Goal: Information Seeking & Learning: Learn about a topic

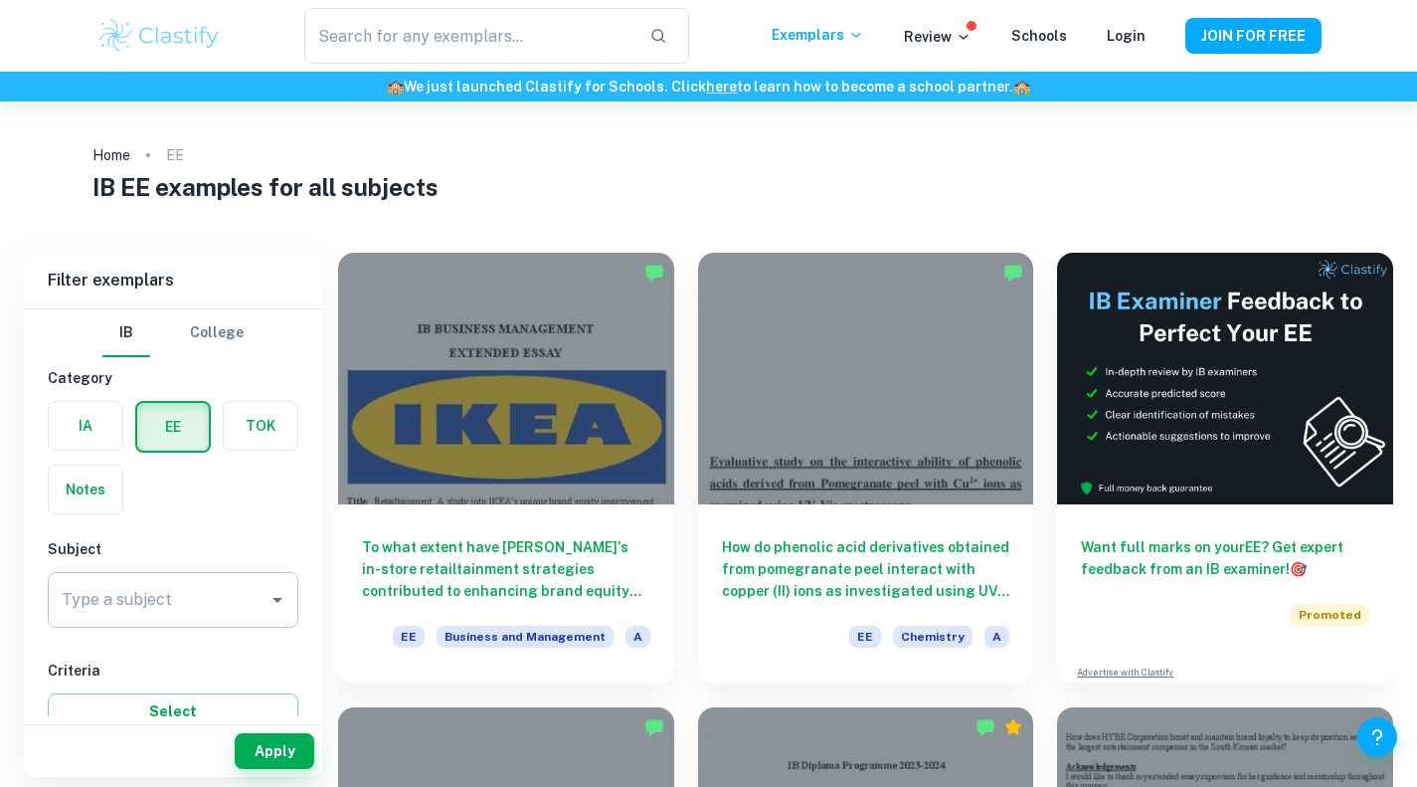
click at [137, 617] on input "Type a subject" at bounding box center [158, 600] width 203 height 38
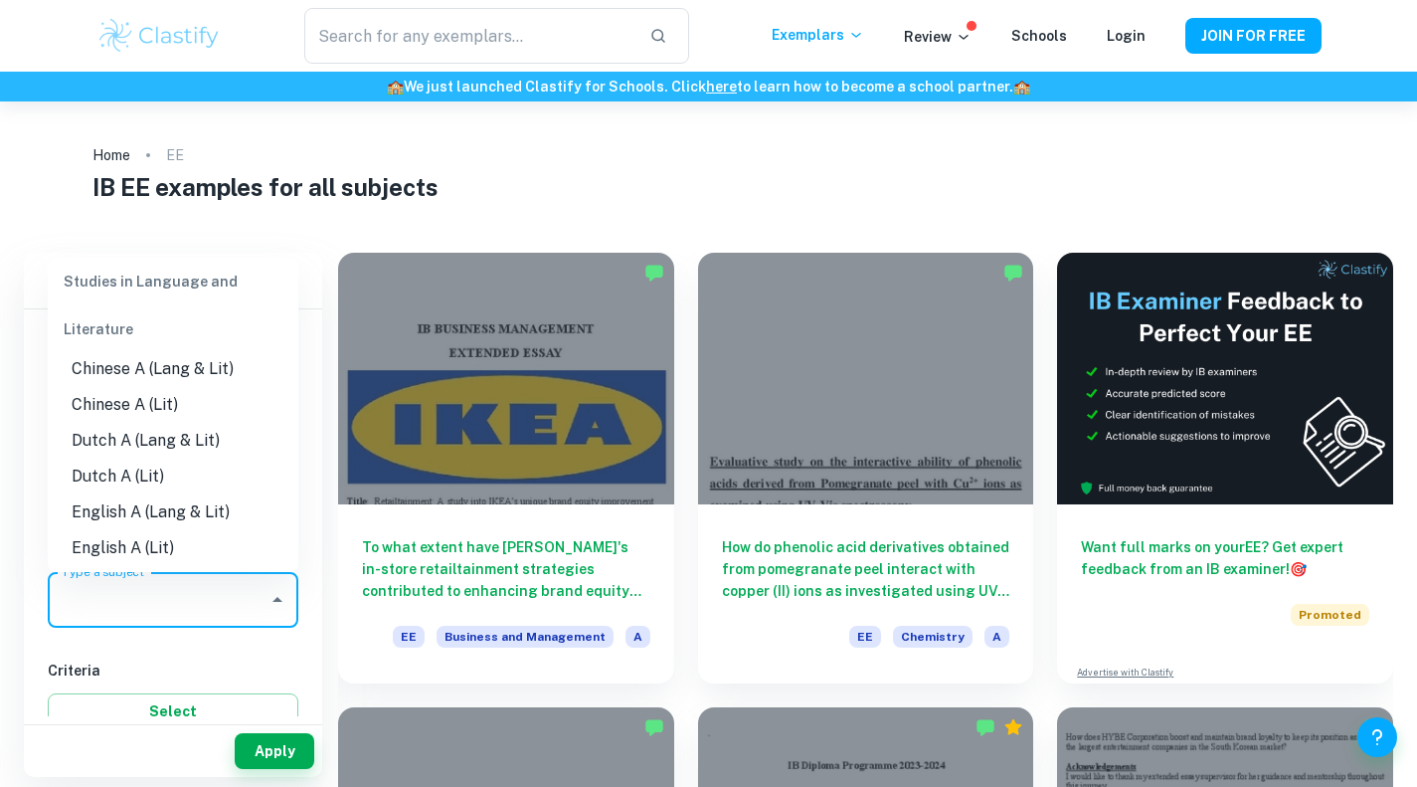
scroll to position [81, 0]
click at [140, 546] on li "English A (Lit)" at bounding box center [173, 549] width 251 height 36
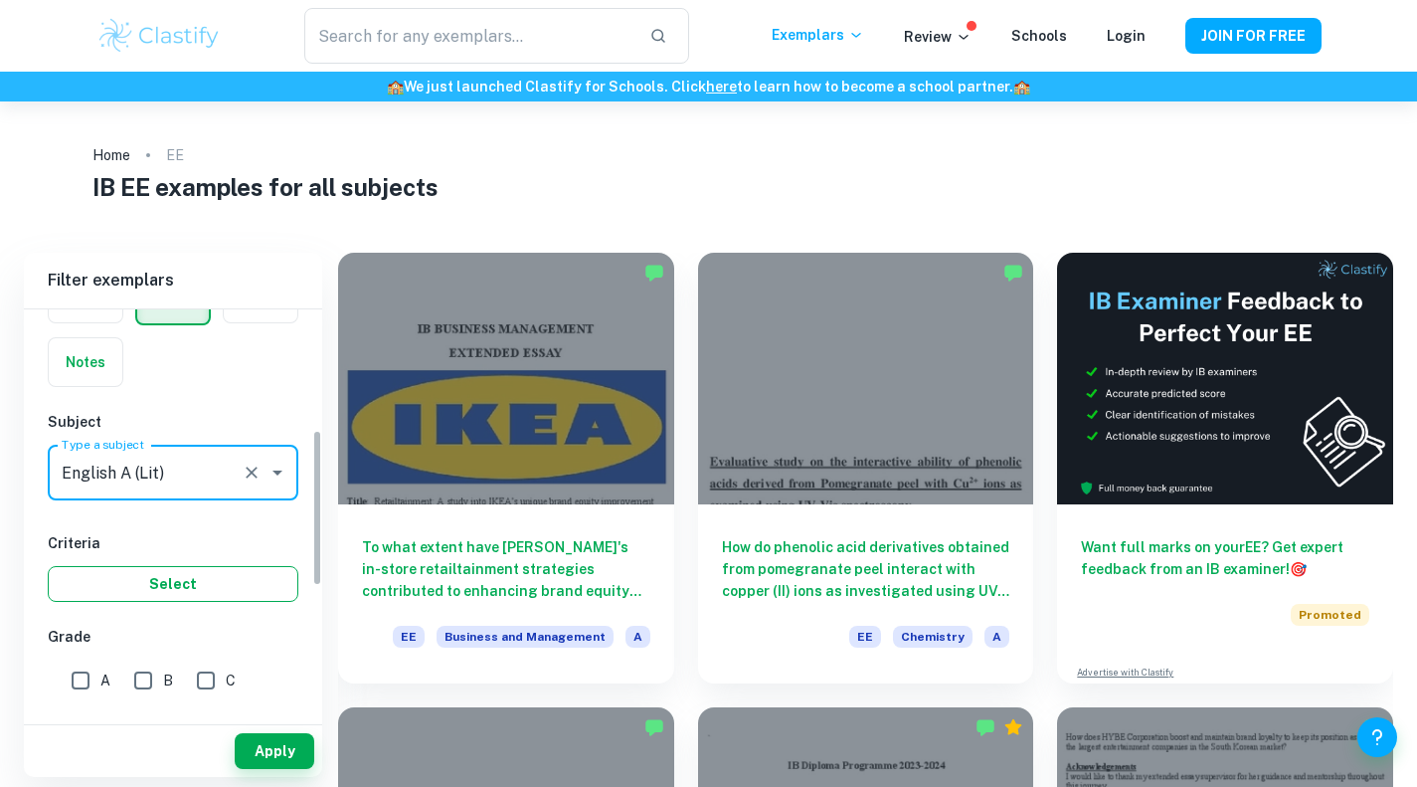
scroll to position [312, 0]
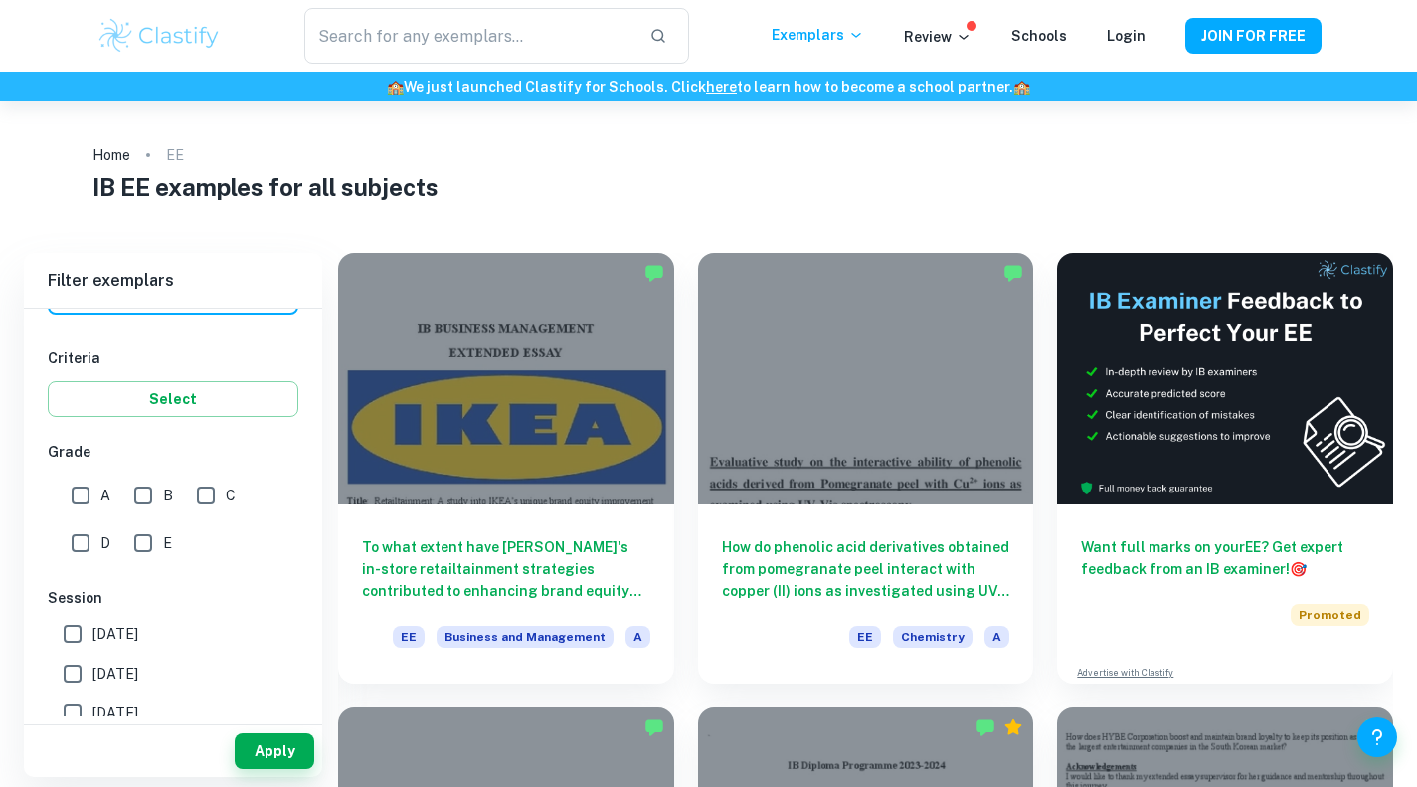
click at [86, 496] on input "A" at bounding box center [81, 495] width 40 height 40
checkbox input "true"
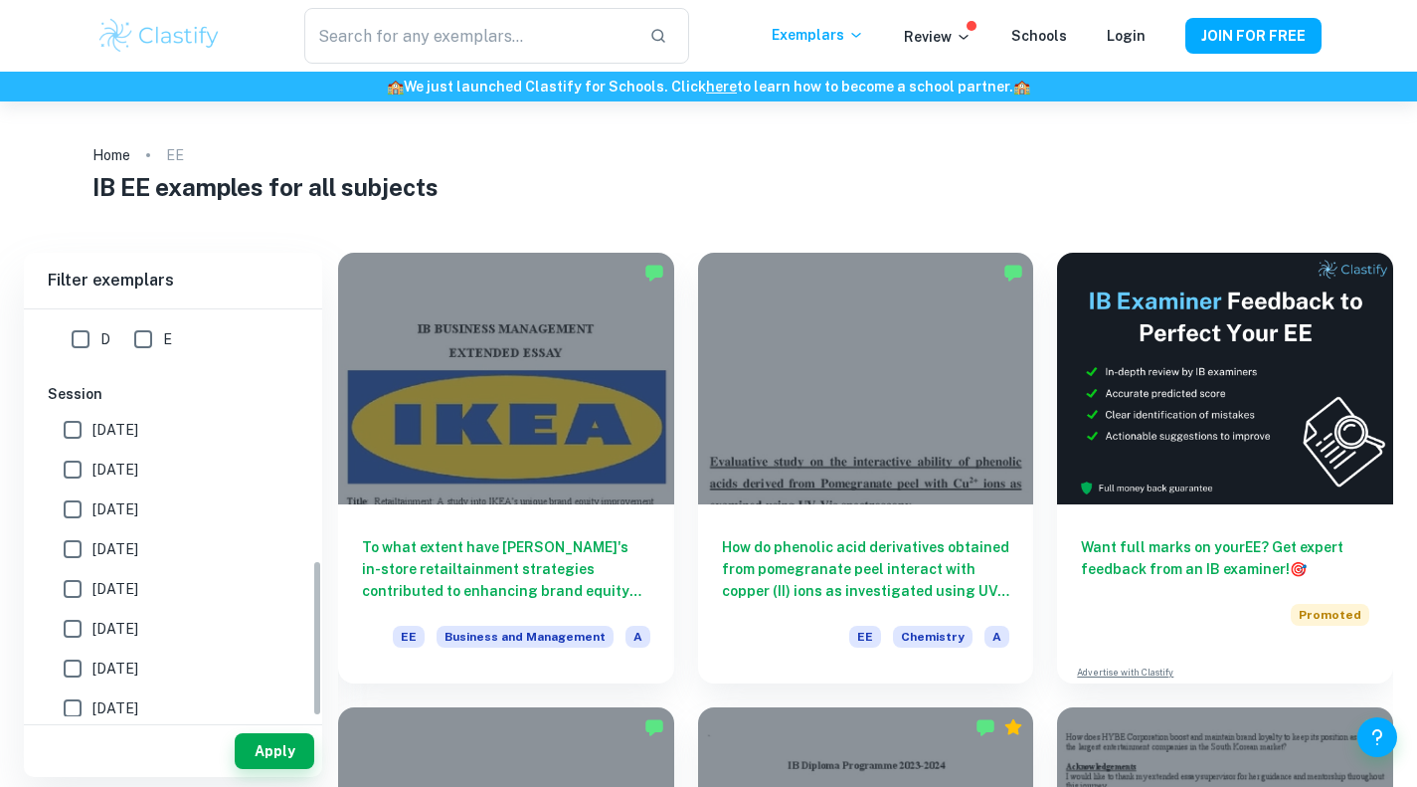
scroll to position [647, 0]
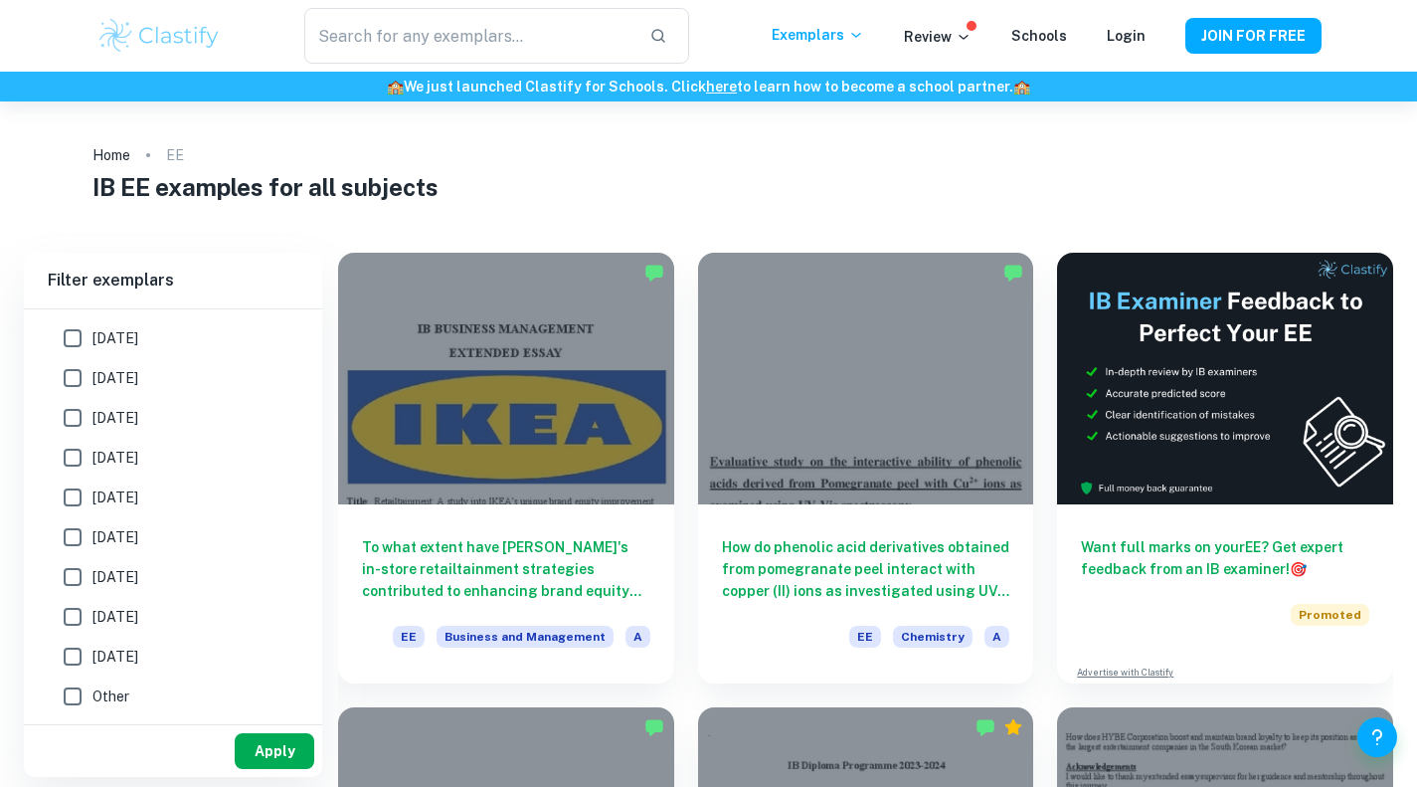
click at [270, 750] on button "Apply" at bounding box center [275, 751] width 80 height 36
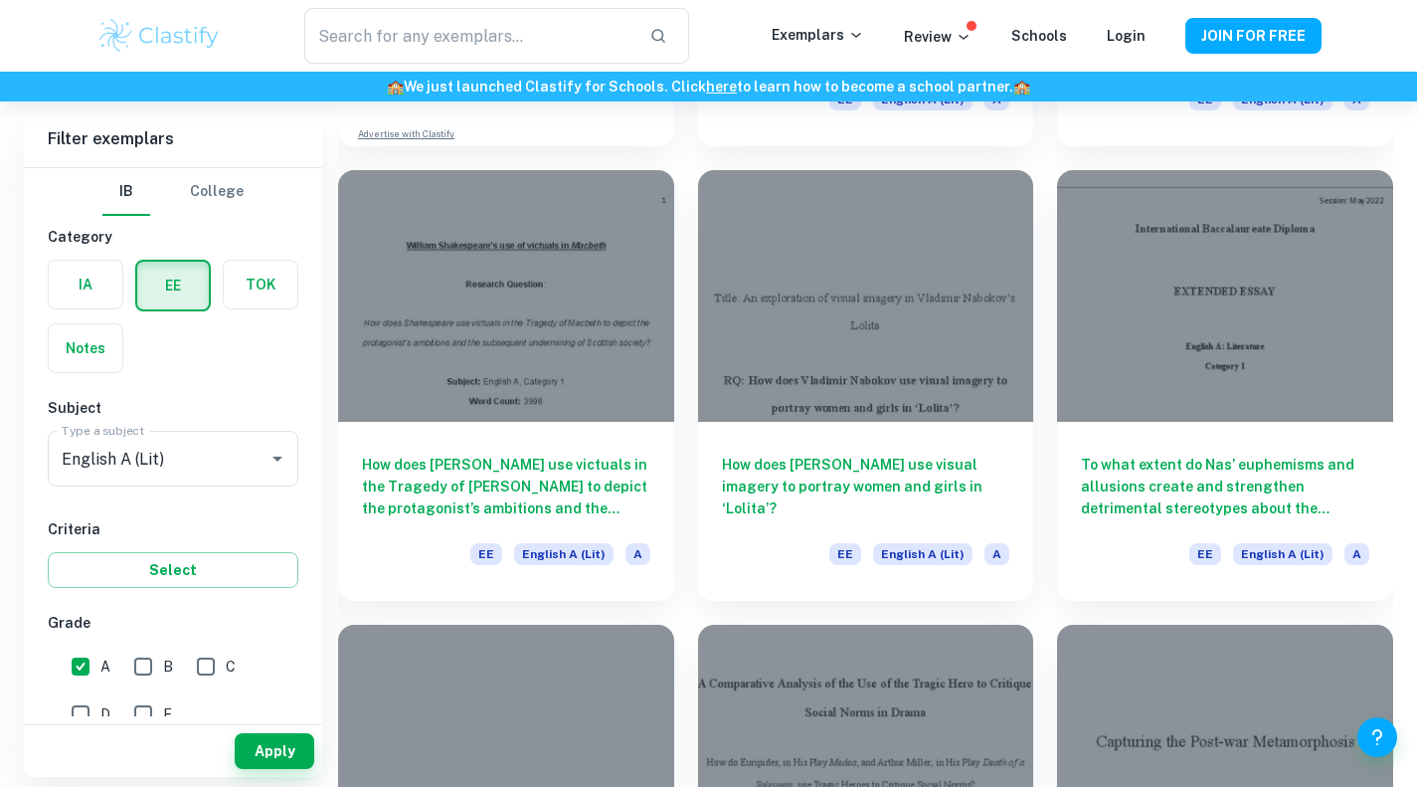
scroll to position [1452, 0]
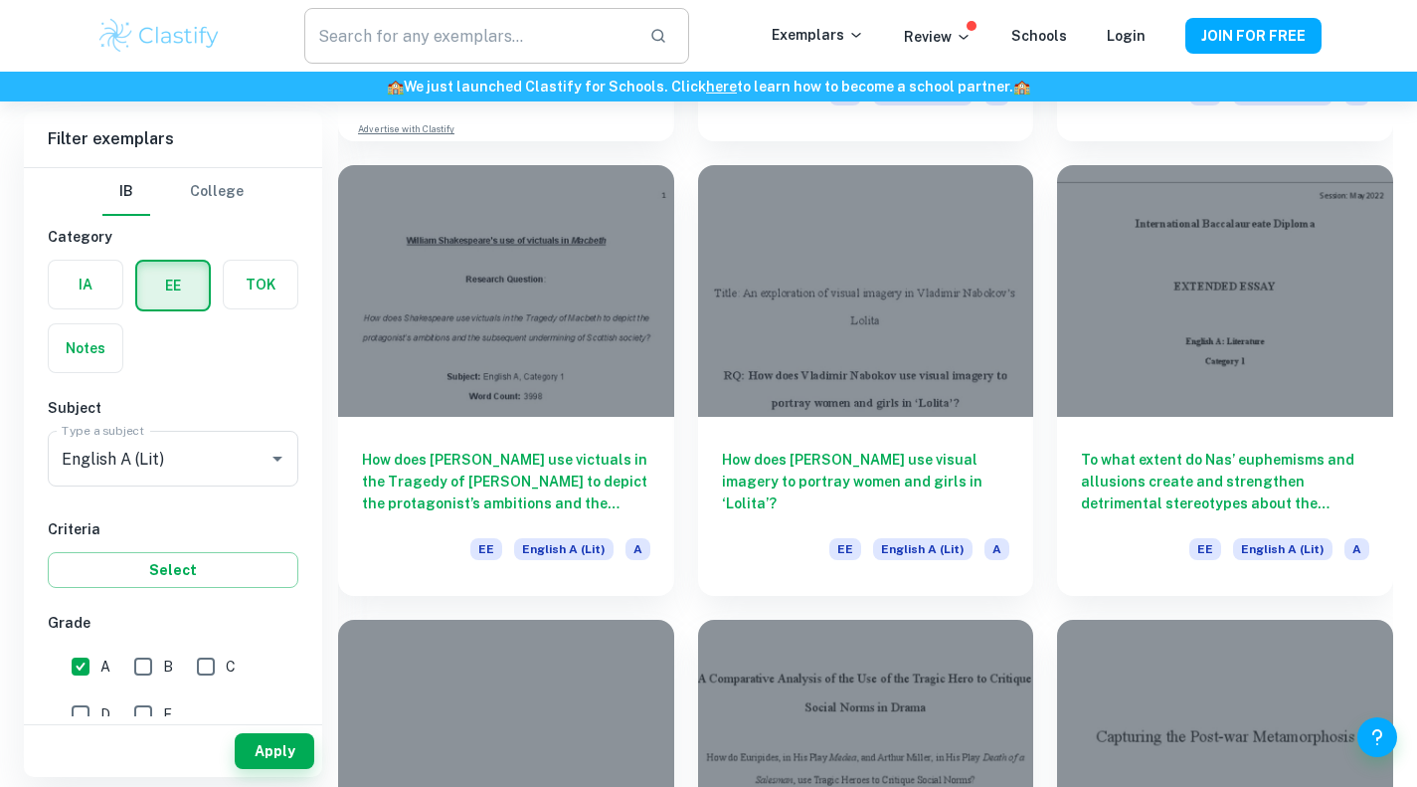
click at [555, 46] on input "text" at bounding box center [468, 36] width 328 height 56
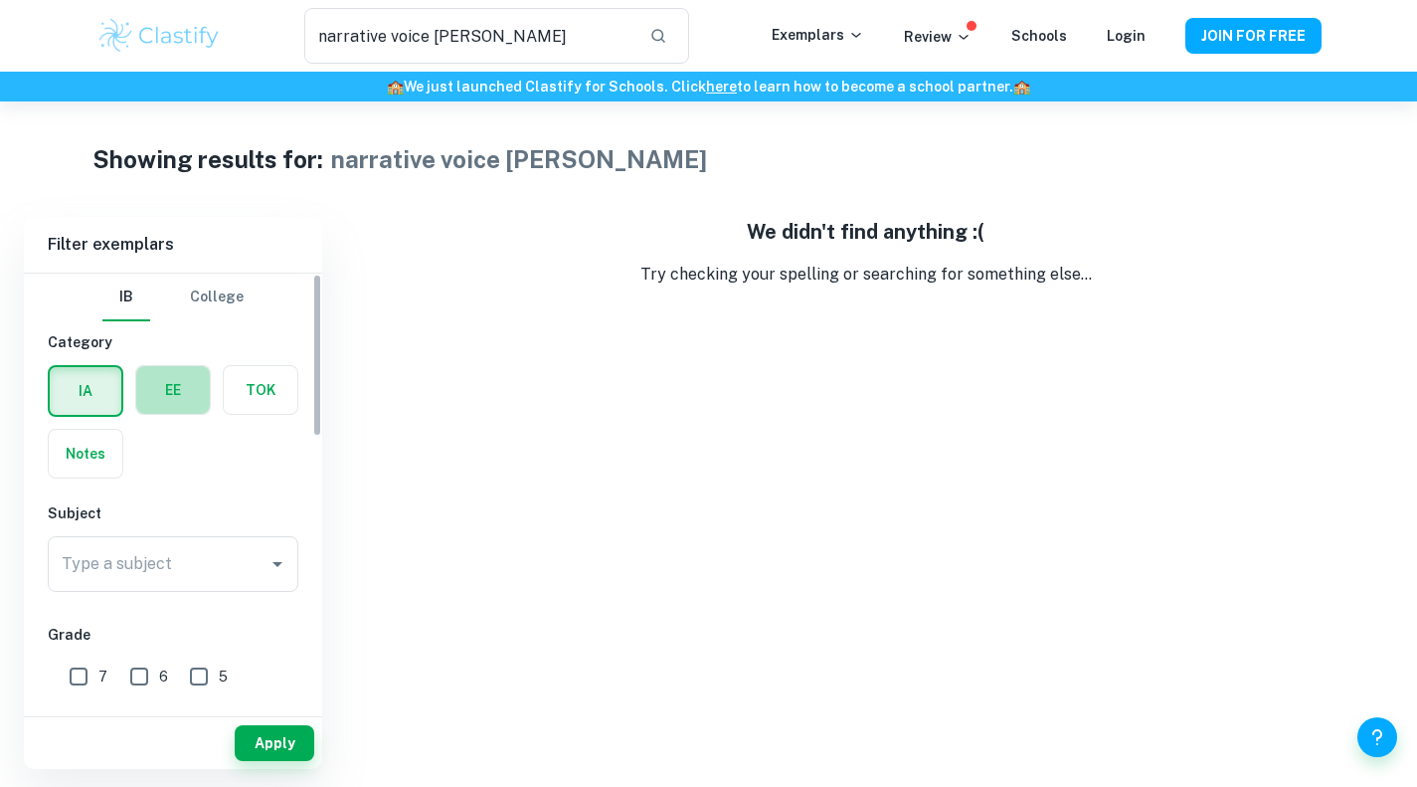
click at [170, 412] on label "button" at bounding box center [173, 390] width 74 height 48
click at [0, 0] on input "radio" at bounding box center [0, 0] width 0 height 0
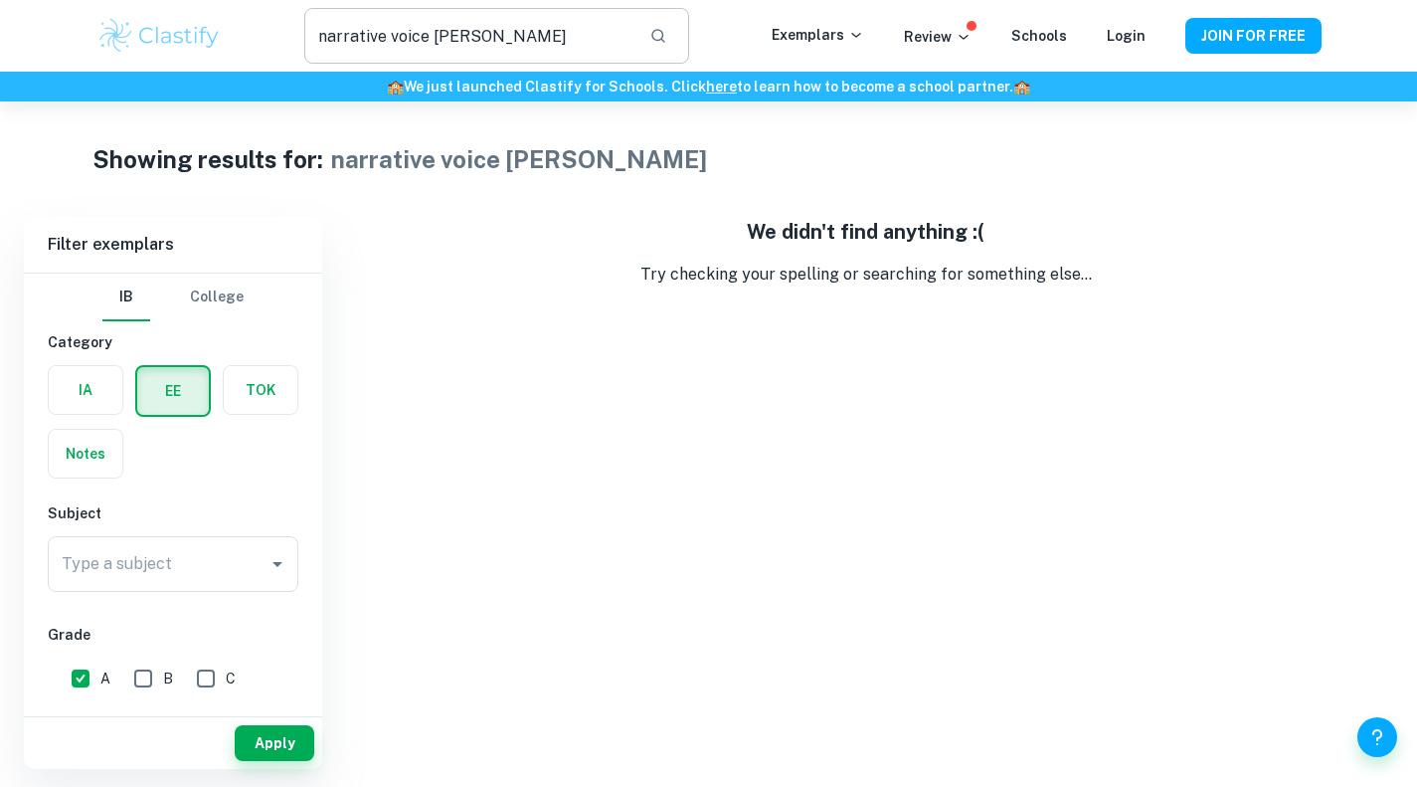
click at [667, 38] on icon "button" at bounding box center [658, 36] width 18 height 18
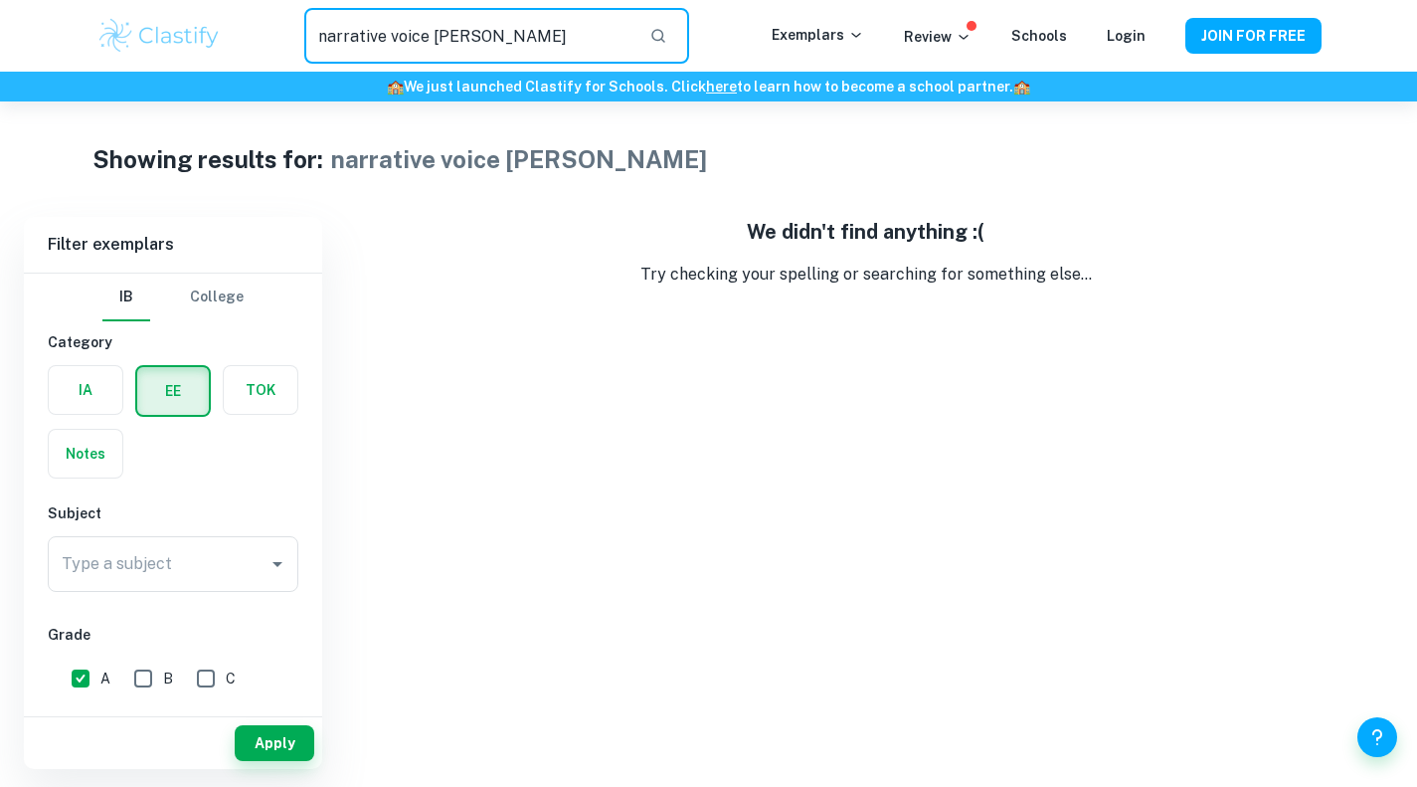
drag, startPoint x: 452, startPoint y: 56, endPoint x: 223, endPoint y: 74, distance: 230.4
click at [223, 74] on header "narrative voice lolita ​ Exemplars Review Schools Login JOIN FOR FREE 🏫 We just…" at bounding box center [708, 50] width 1417 height 101
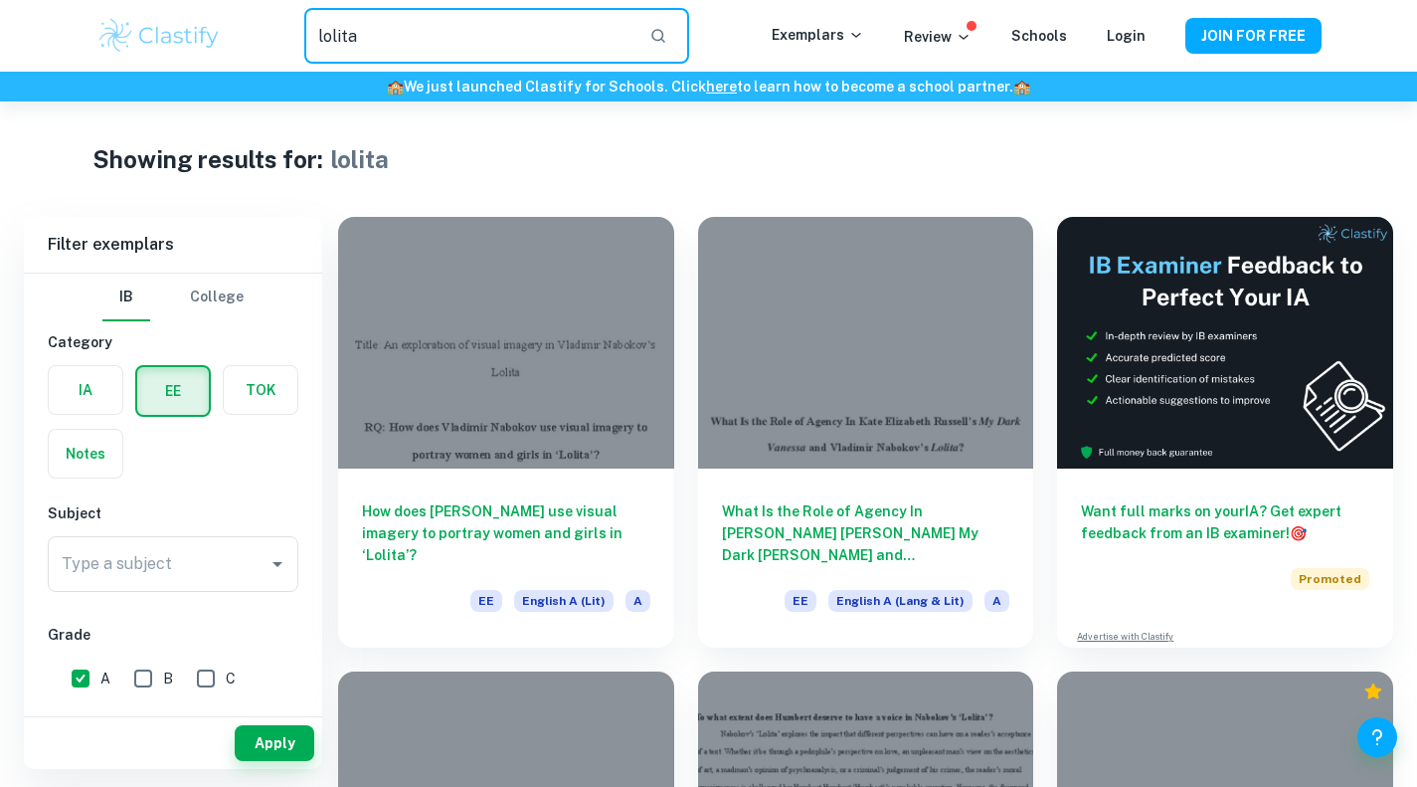
drag, startPoint x: 335, startPoint y: 87, endPoint x: 234, endPoint y: 100, distance: 102.4
click at [234, 100] on header "lolita ​ Exemplars Review Schools Login JOIN FOR FREE 🏫 We just launched Clasti…" at bounding box center [708, 50] width 1417 height 101
type input "[PERSON_NAME]"
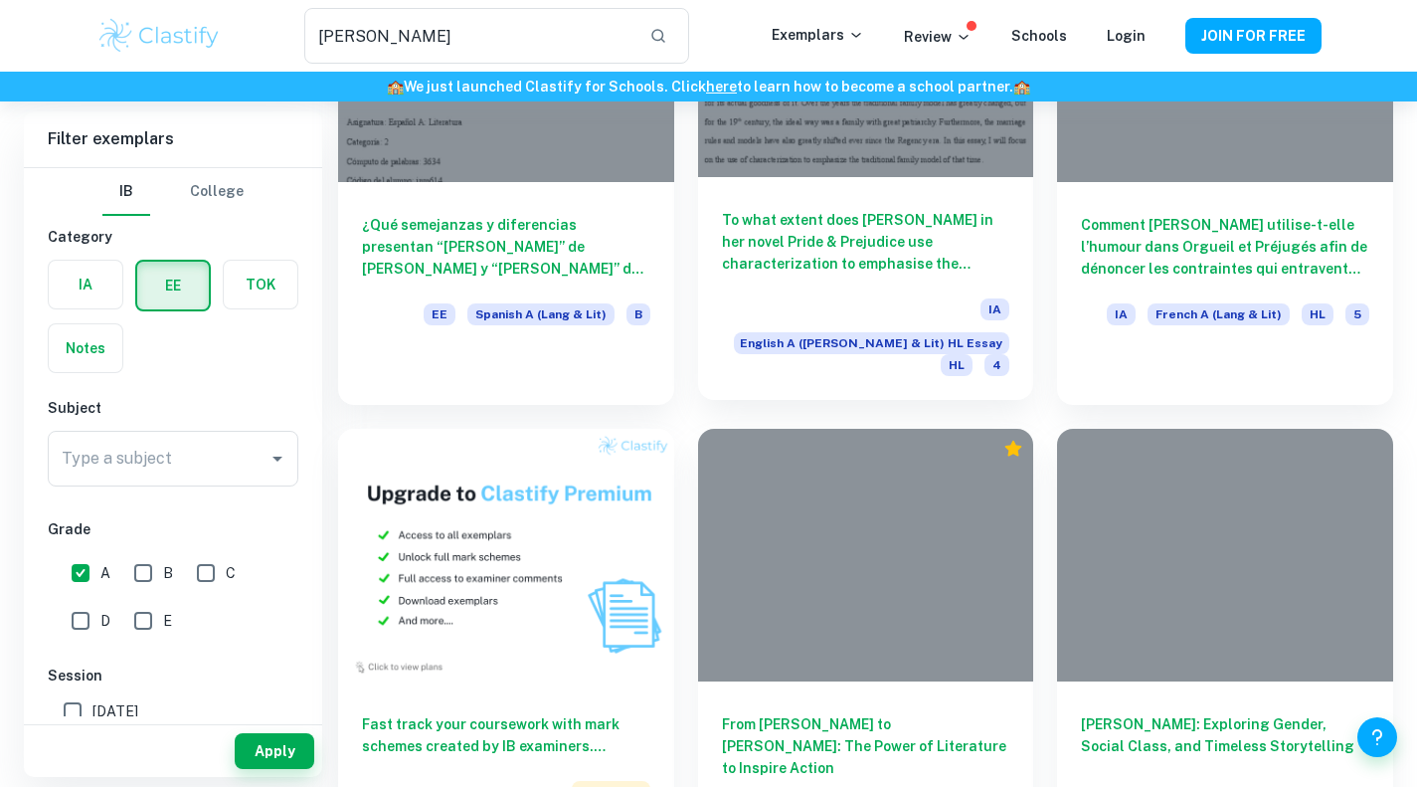
scroll to position [738, 0]
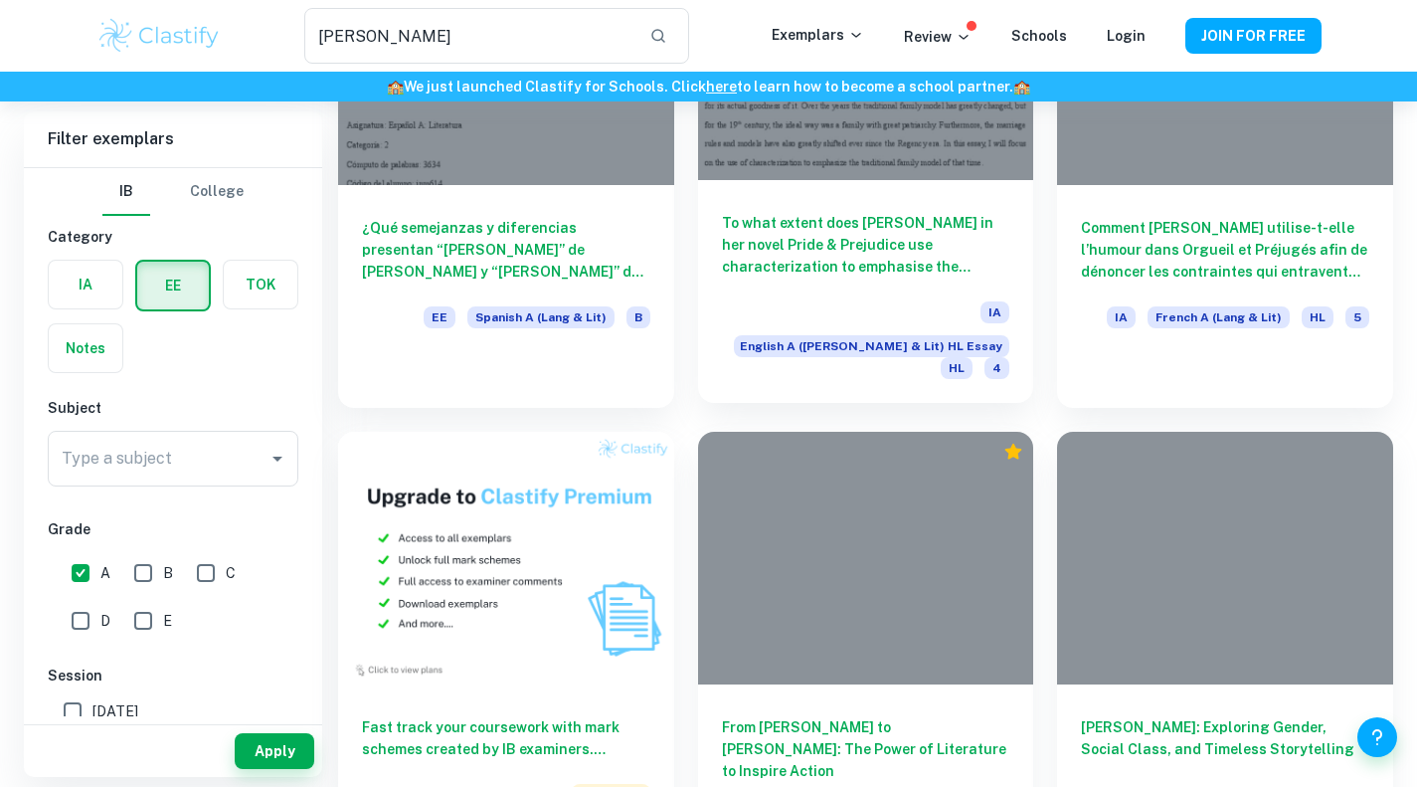
click at [813, 240] on h6 "To what extent does [PERSON_NAME] in her novel Pride & Prejudice use characteri…" at bounding box center [866, 245] width 288 height 66
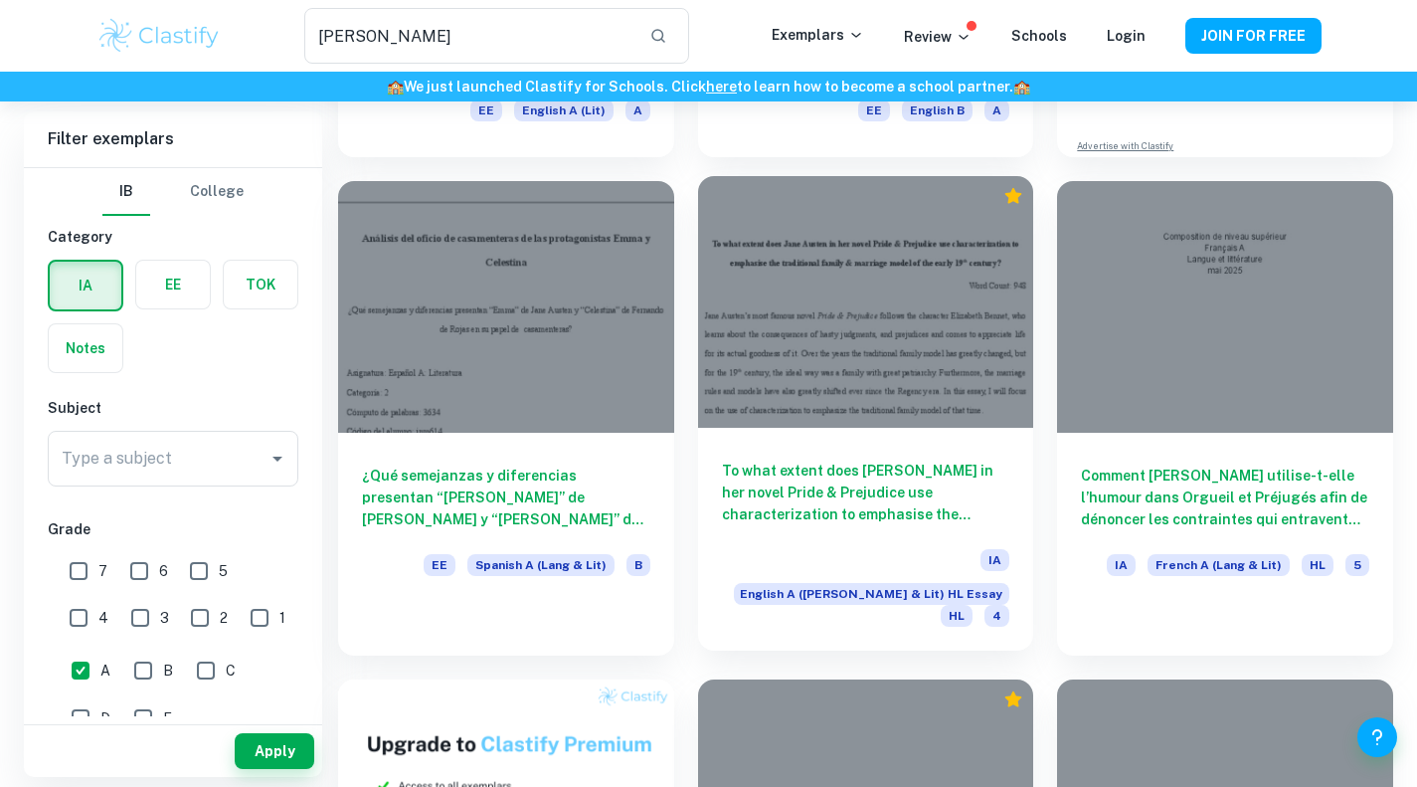
scroll to position [486, 0]
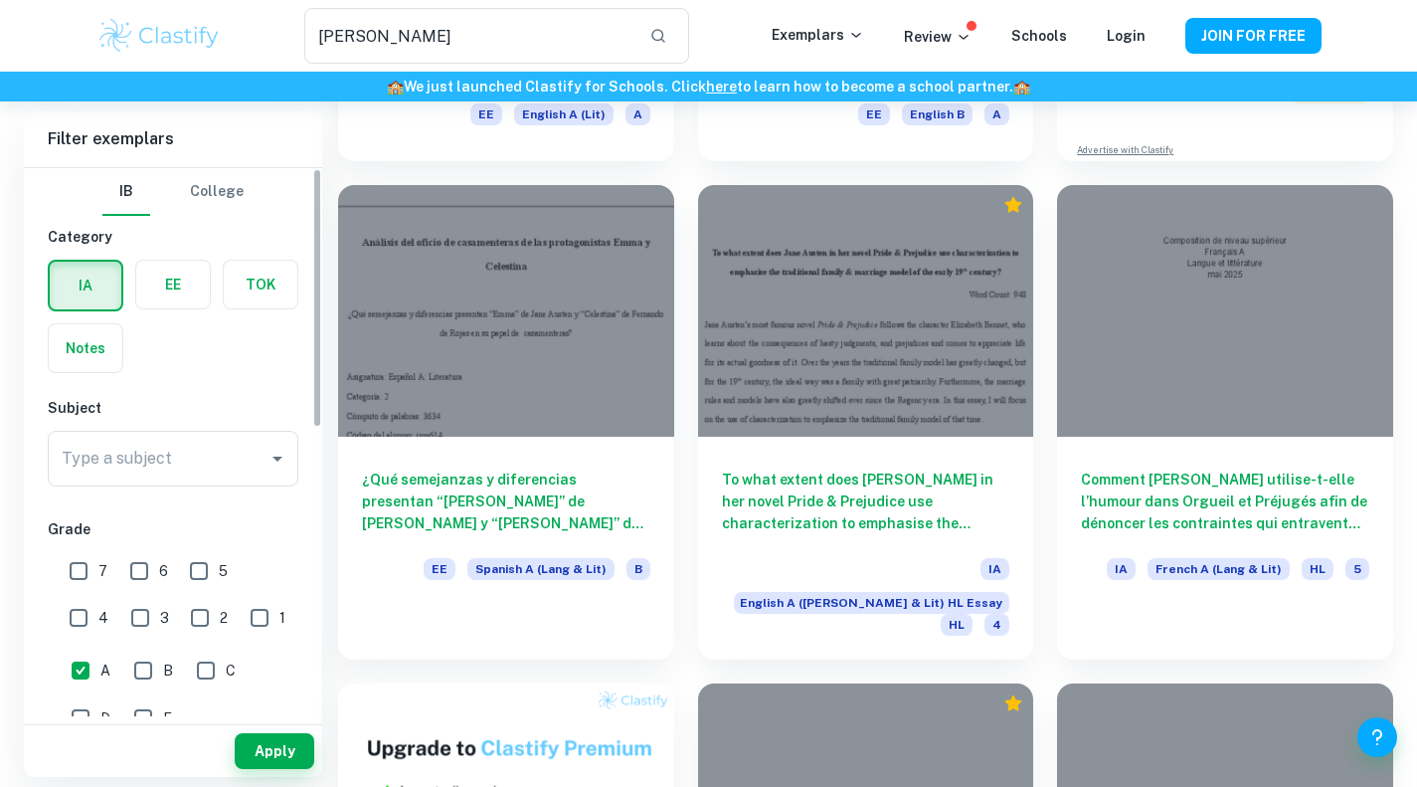
click at [172, 297] on label "button" at bounding box center [173, 285] width 74 height 48
click at [0, 0] on input "radio" at bounding box center [0, 0] width 0 height 0
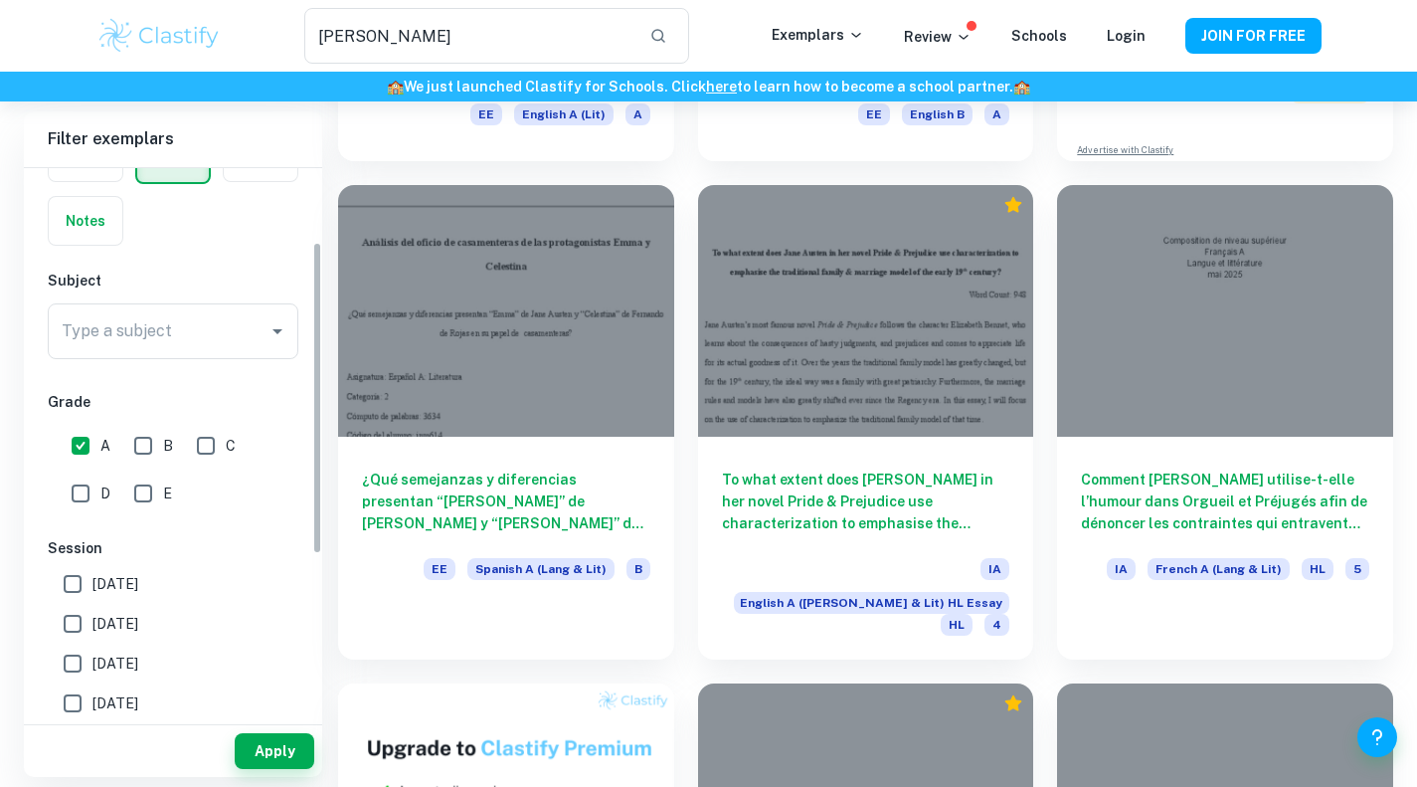
scroll to position [129, 0]
click at [249, 736] on button "Apply" at bounding box center [275, 751] width 80 height 36
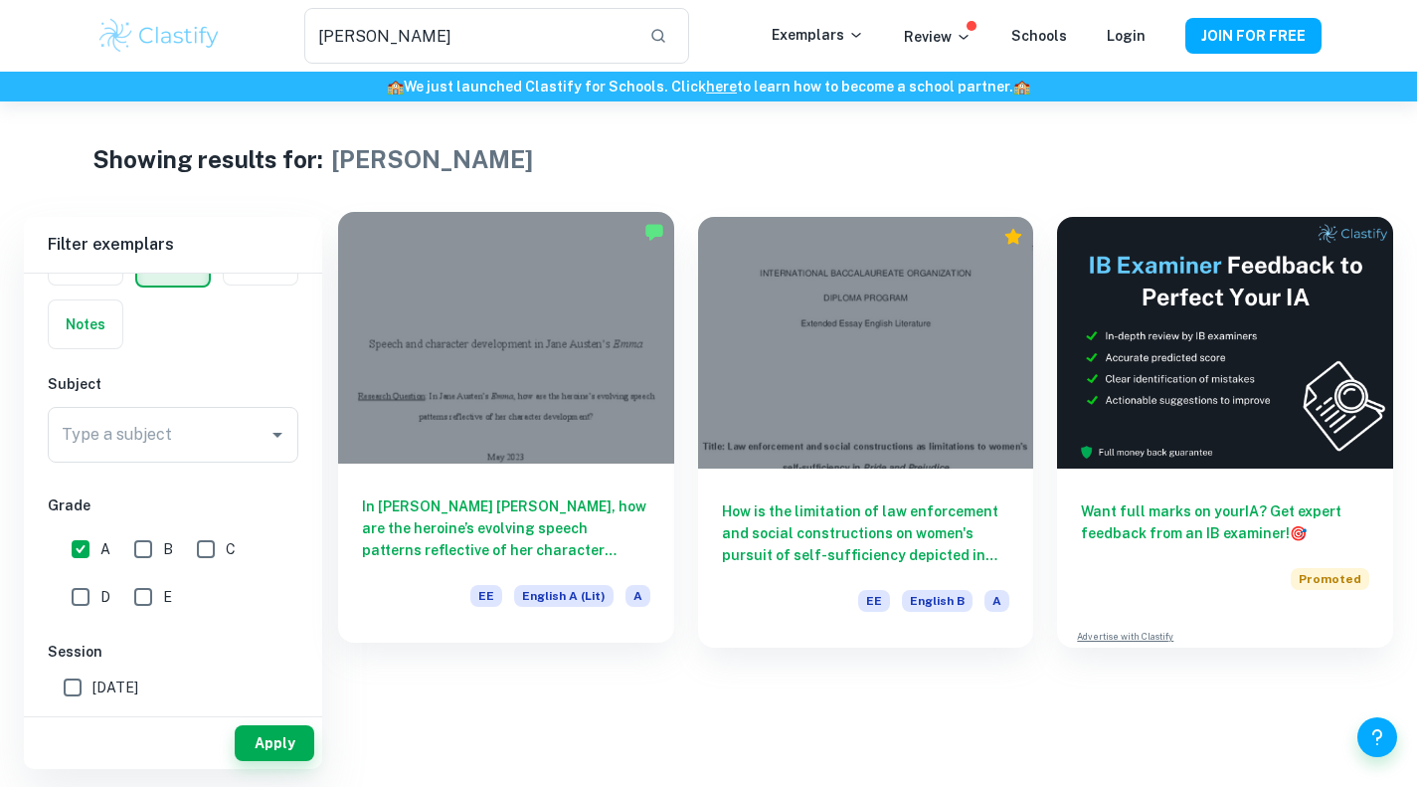
click at [644, 362] on div at bounding box center [506, 338] width 336 height 252
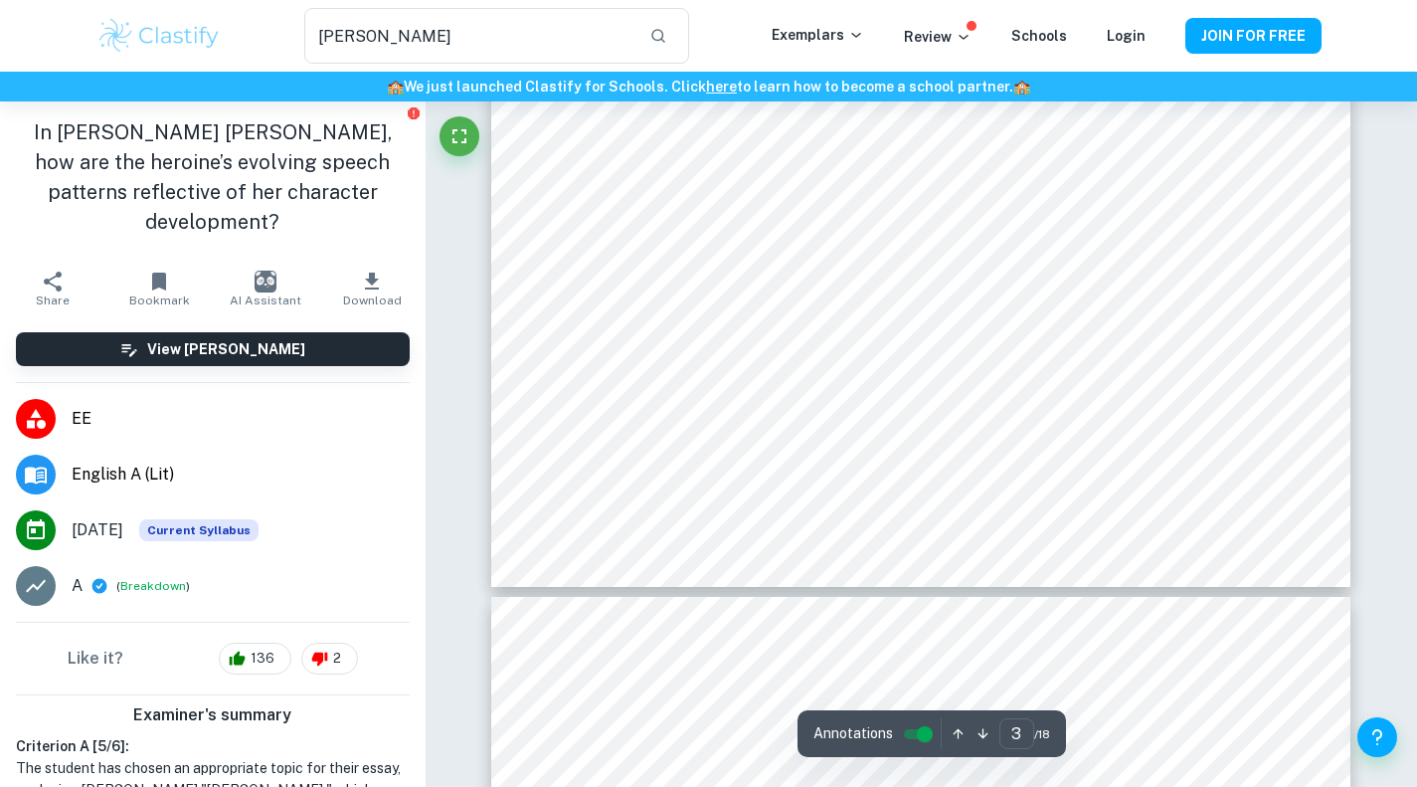
scroll to position [3172, 0]
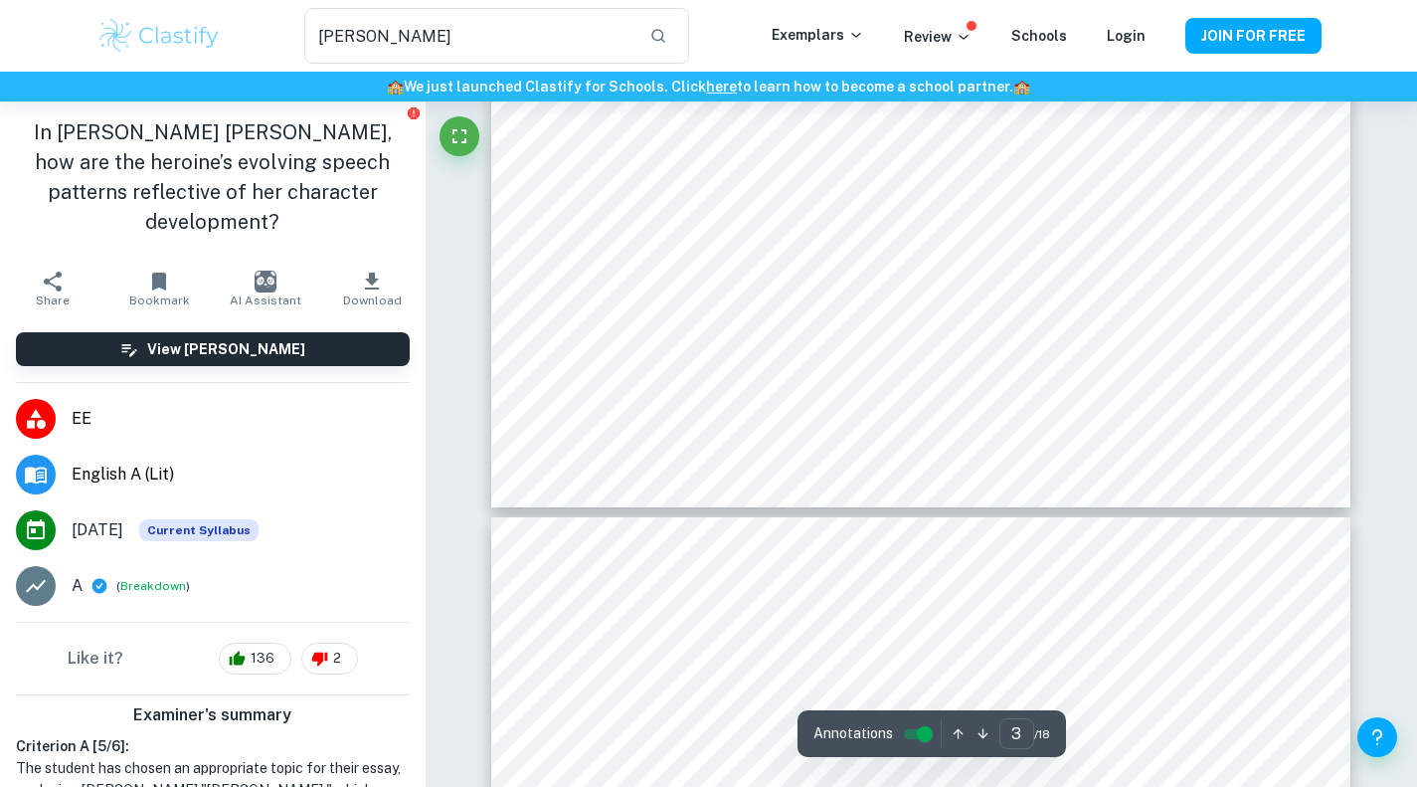
type input "4"
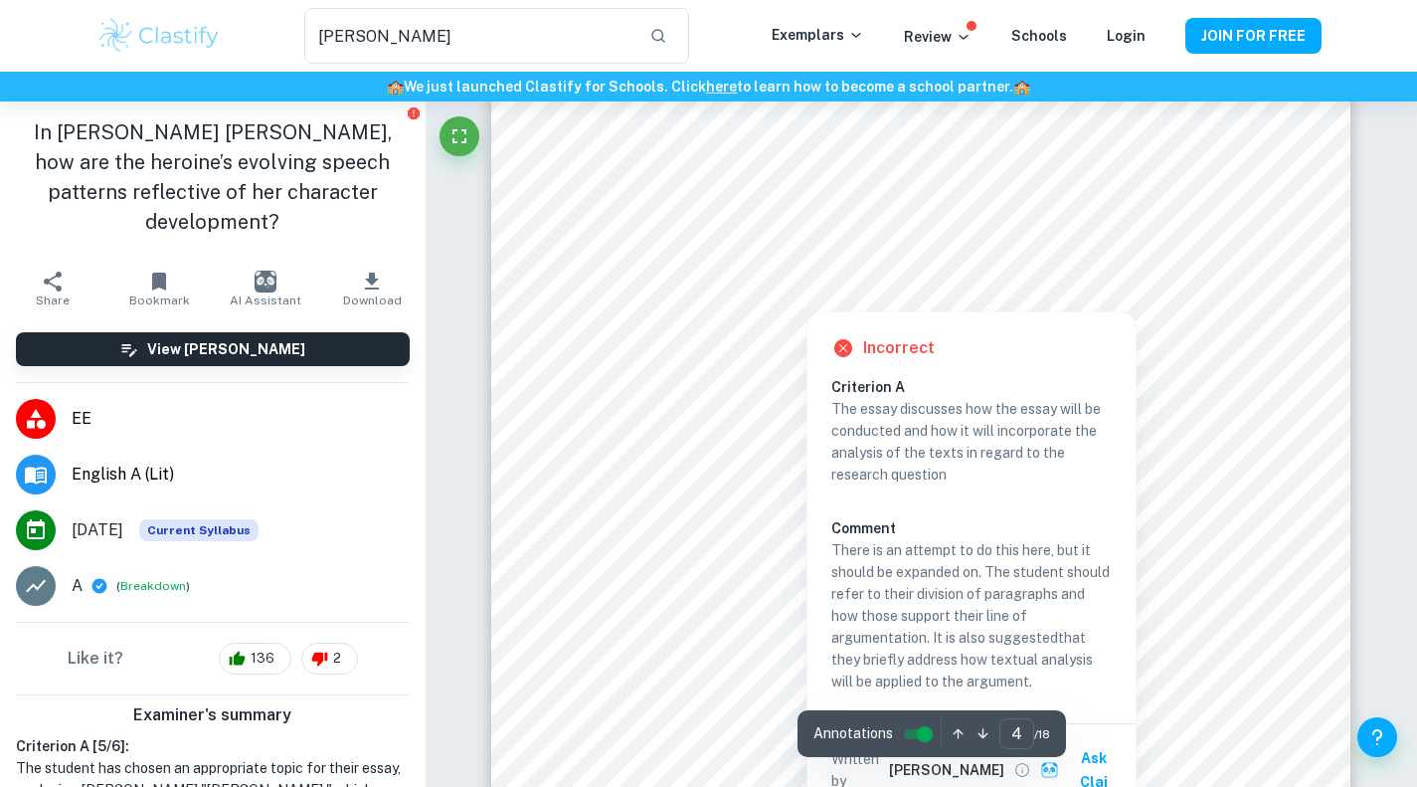
scroll to position [3968, 0]
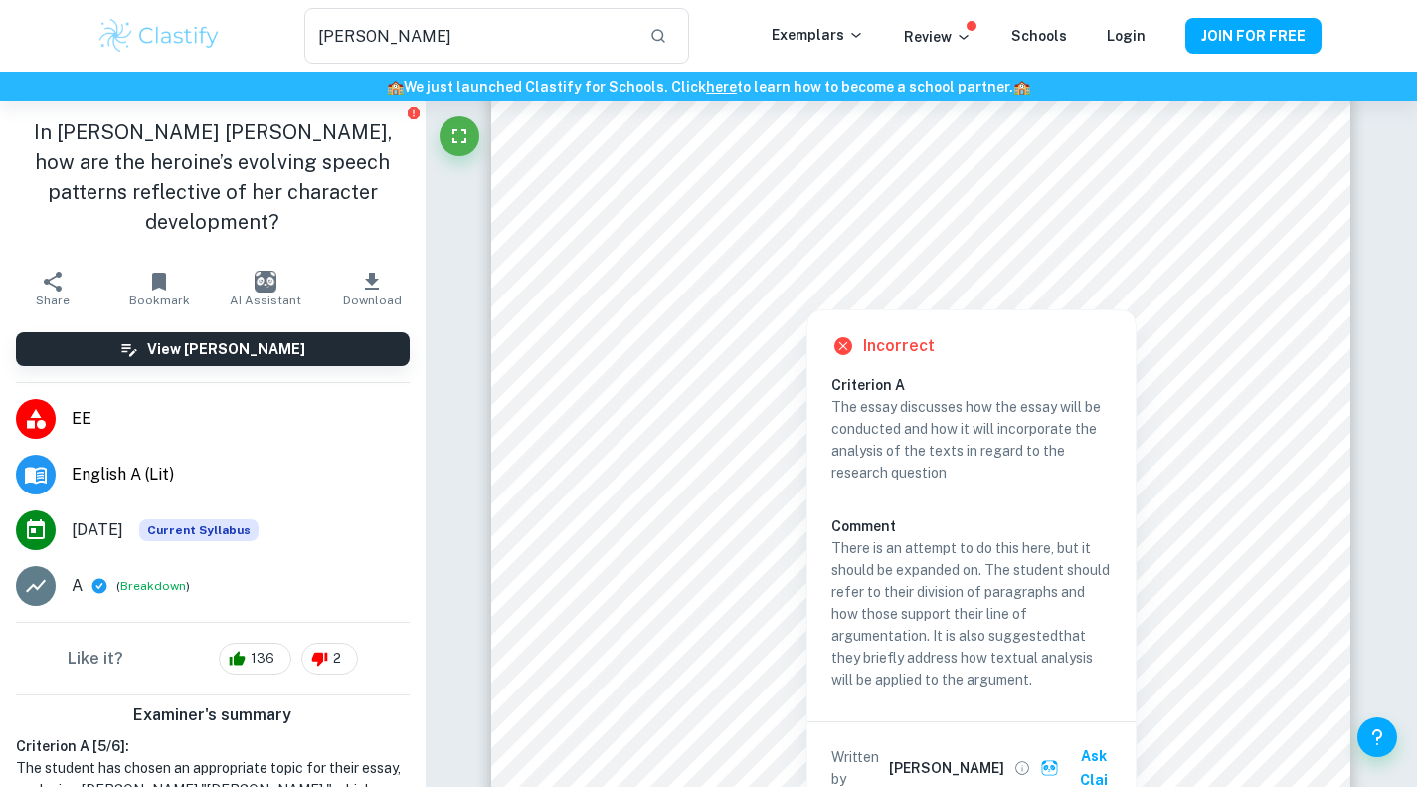
click at [1086, 398] on p "The essay discusses how the essay will be conducted and how it will incorporate…" at bounding box center [971, 440] width 280 height 88
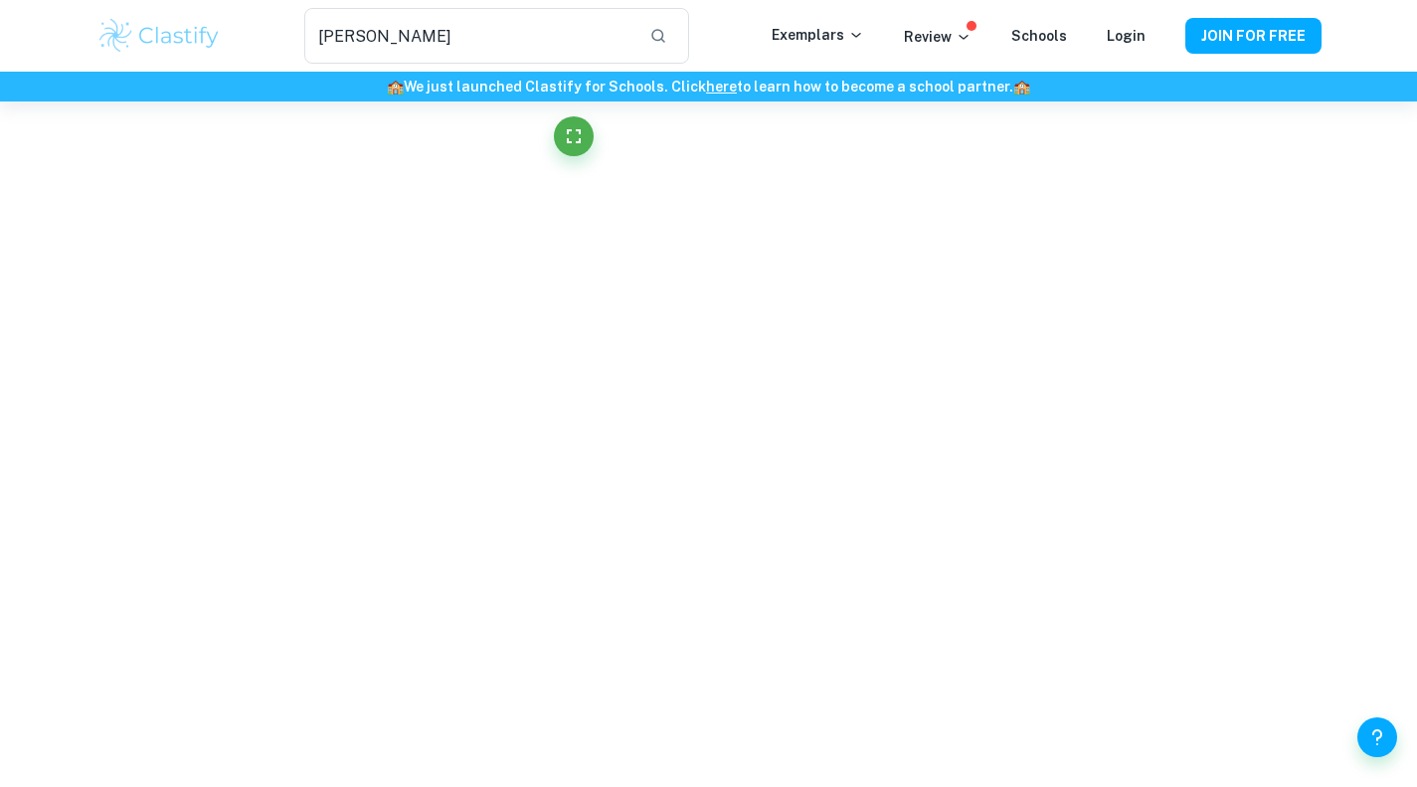
scroll to position [3130, 0]
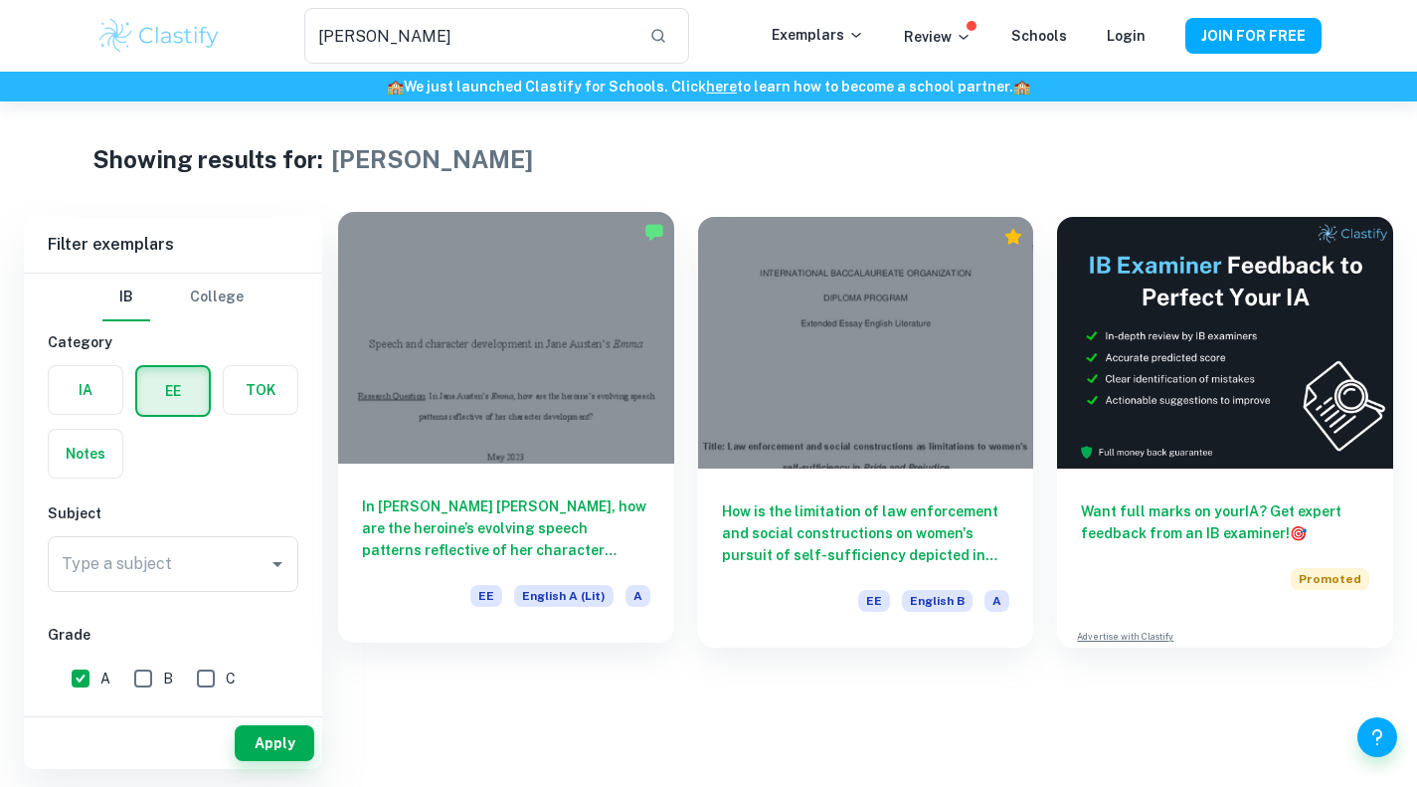
click at [578, 476] on div "In [PERSON_NAME] [PERSON_NAME], how are the heroine’s evolving speech patterns …" at bounding box center [506, 552] width 336 height 179
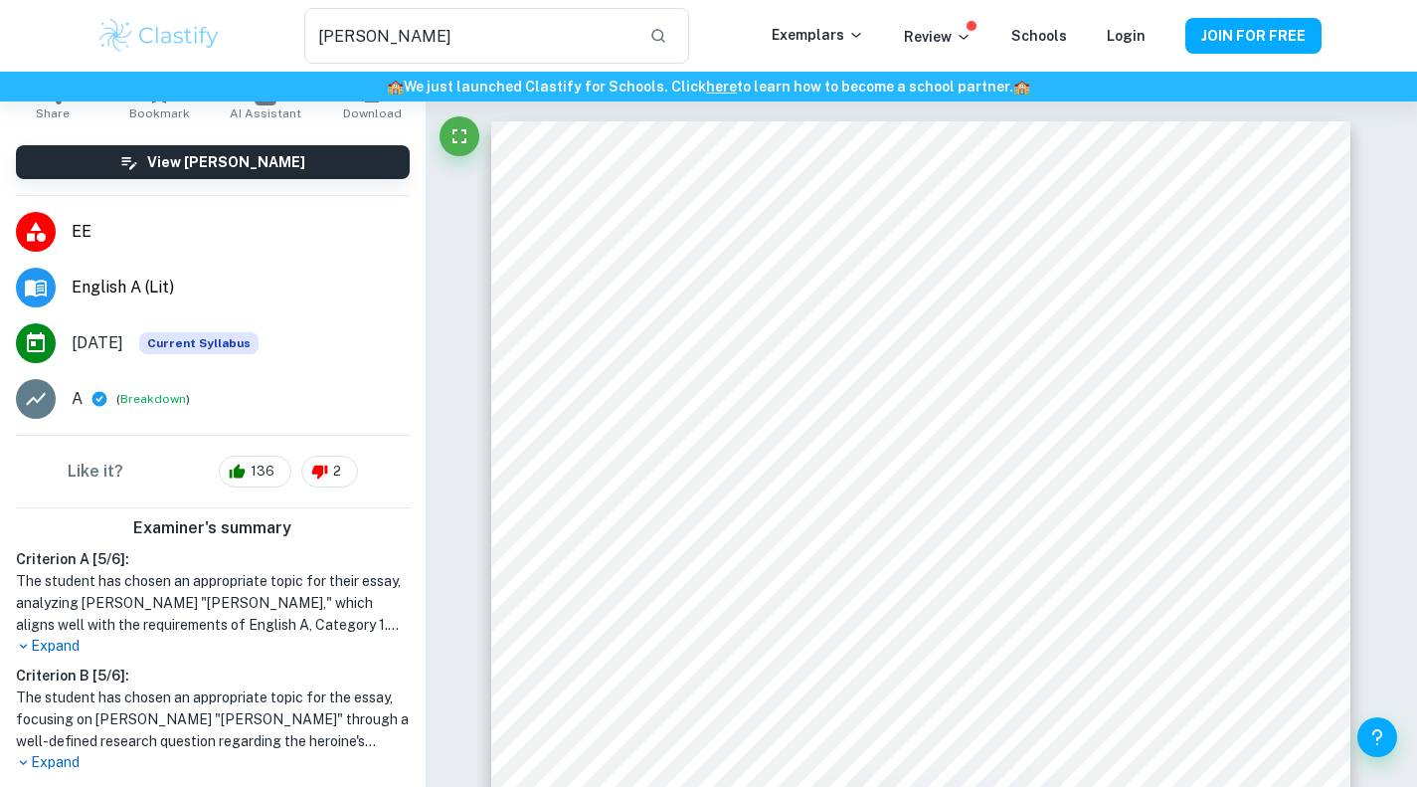
scroll to position [188, 0]
click at [293, 751] on p "Expand" at bounding box center [213, 761] width 394 height 21
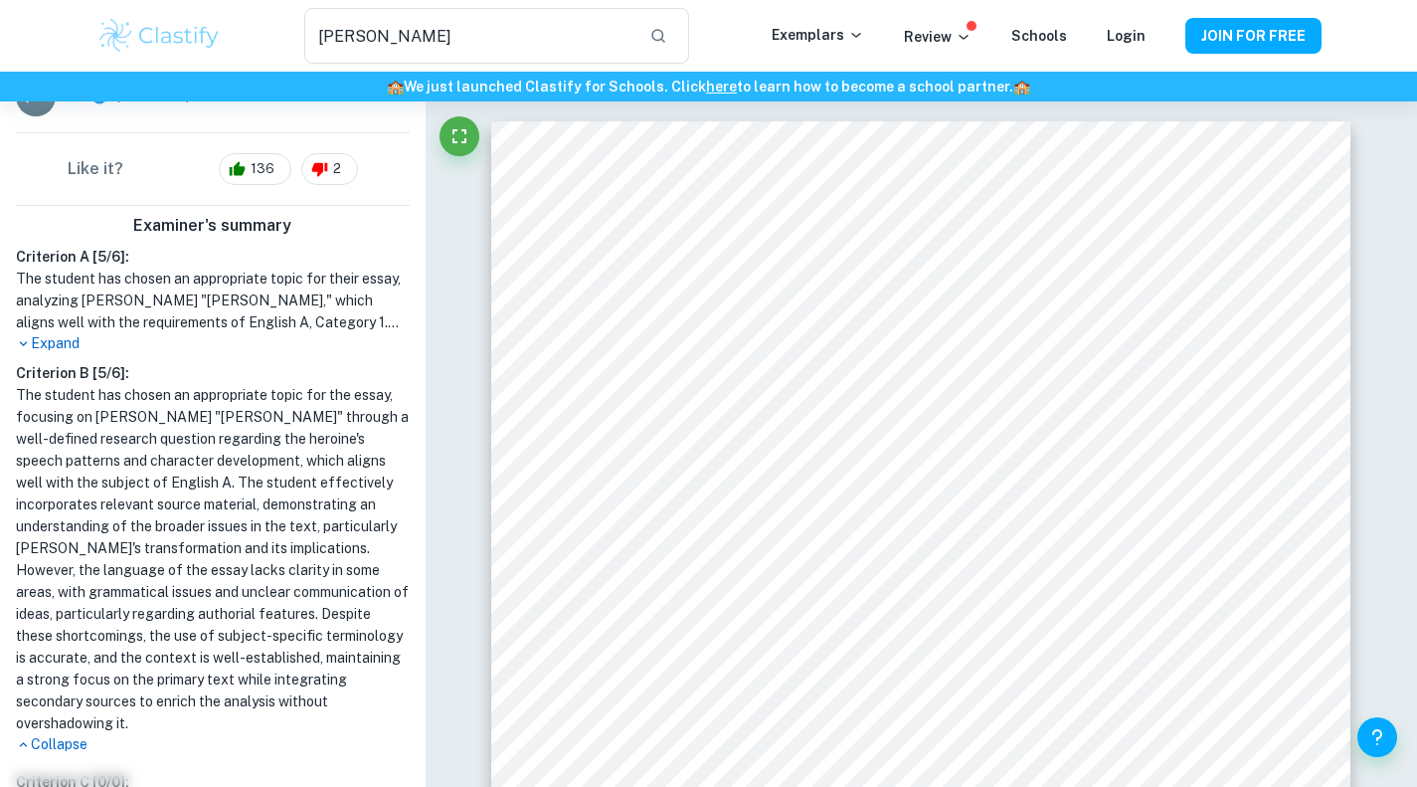
scroll to position [487, 0]
click at [42, 335] on p "Expand" at bounding box center [213, 345] width 394 height 21
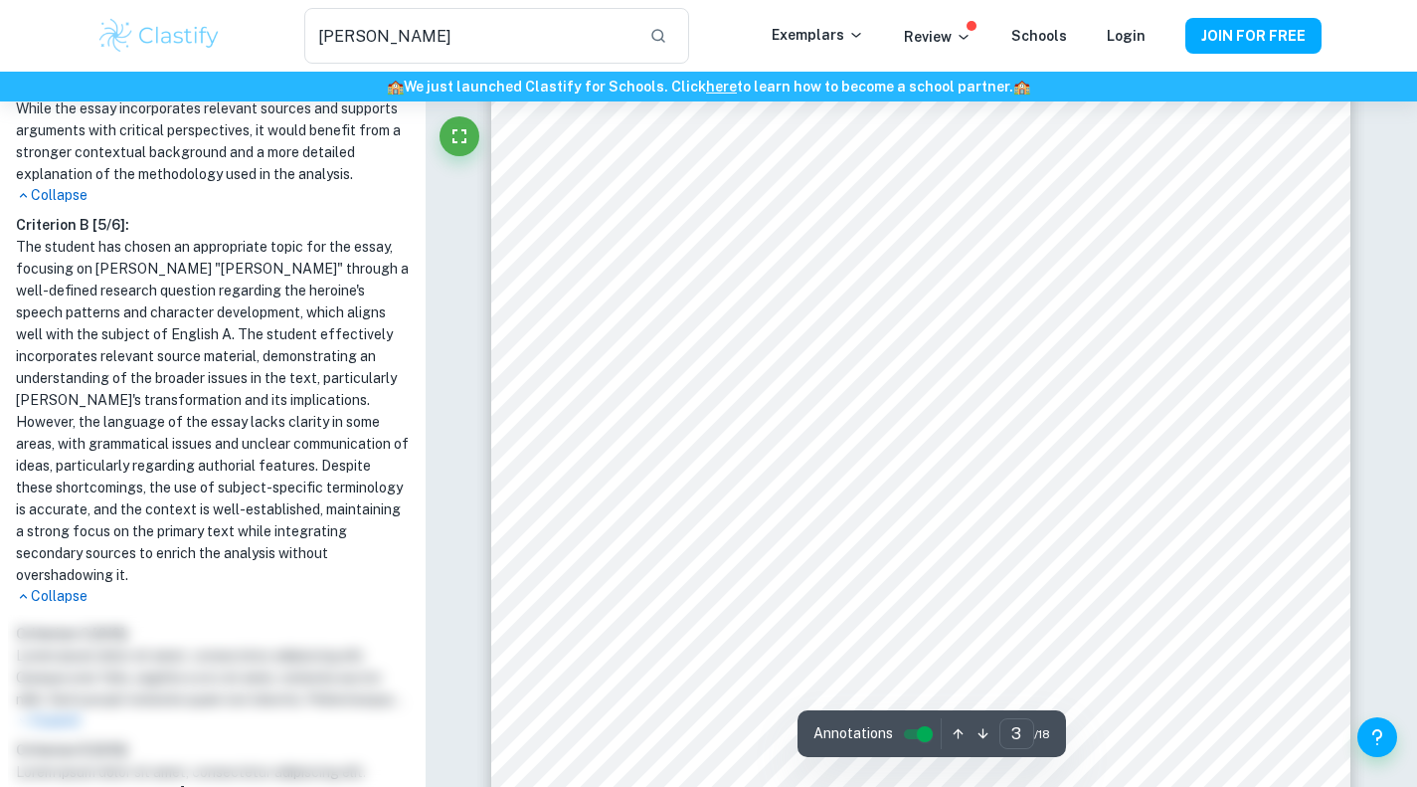
scroll to position [2835, 0]
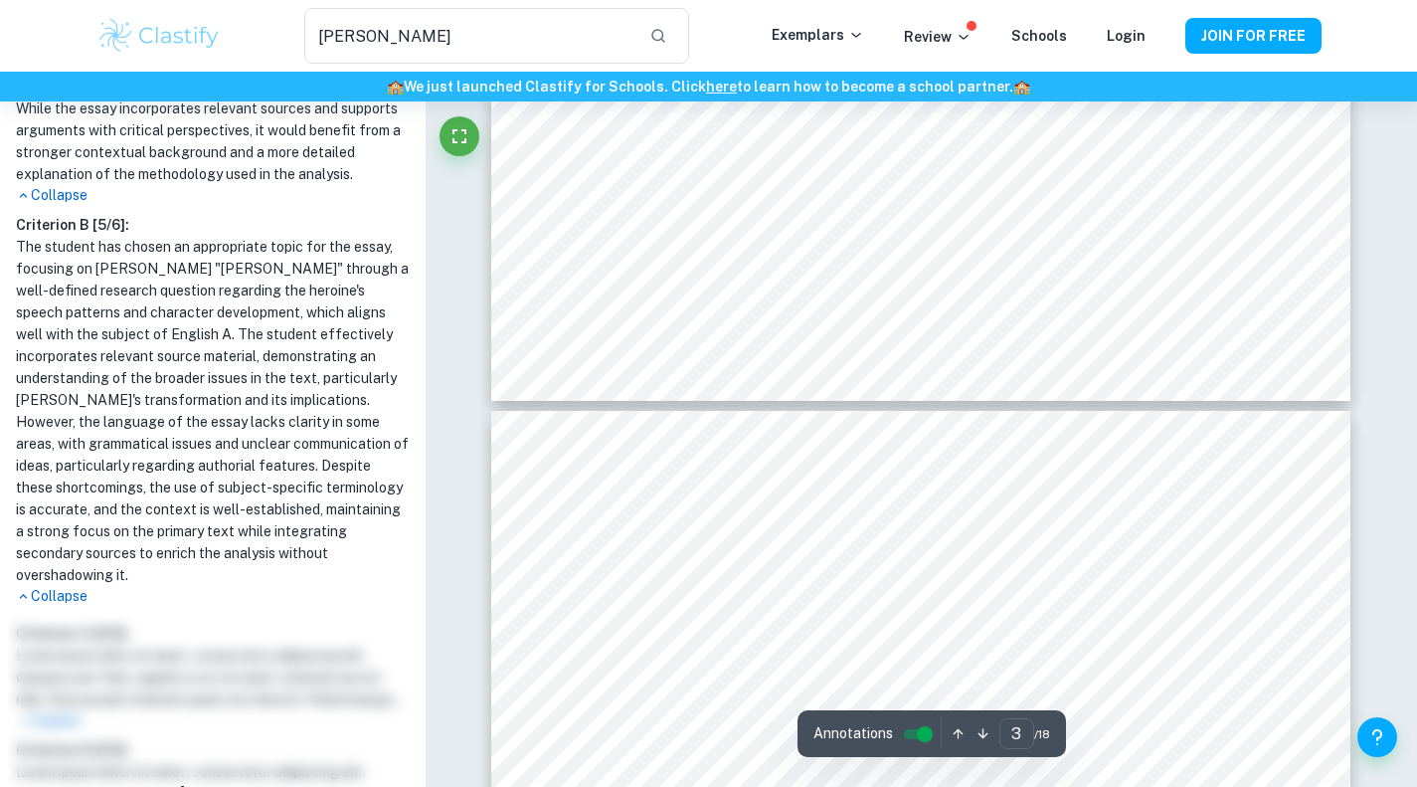
type input "4"
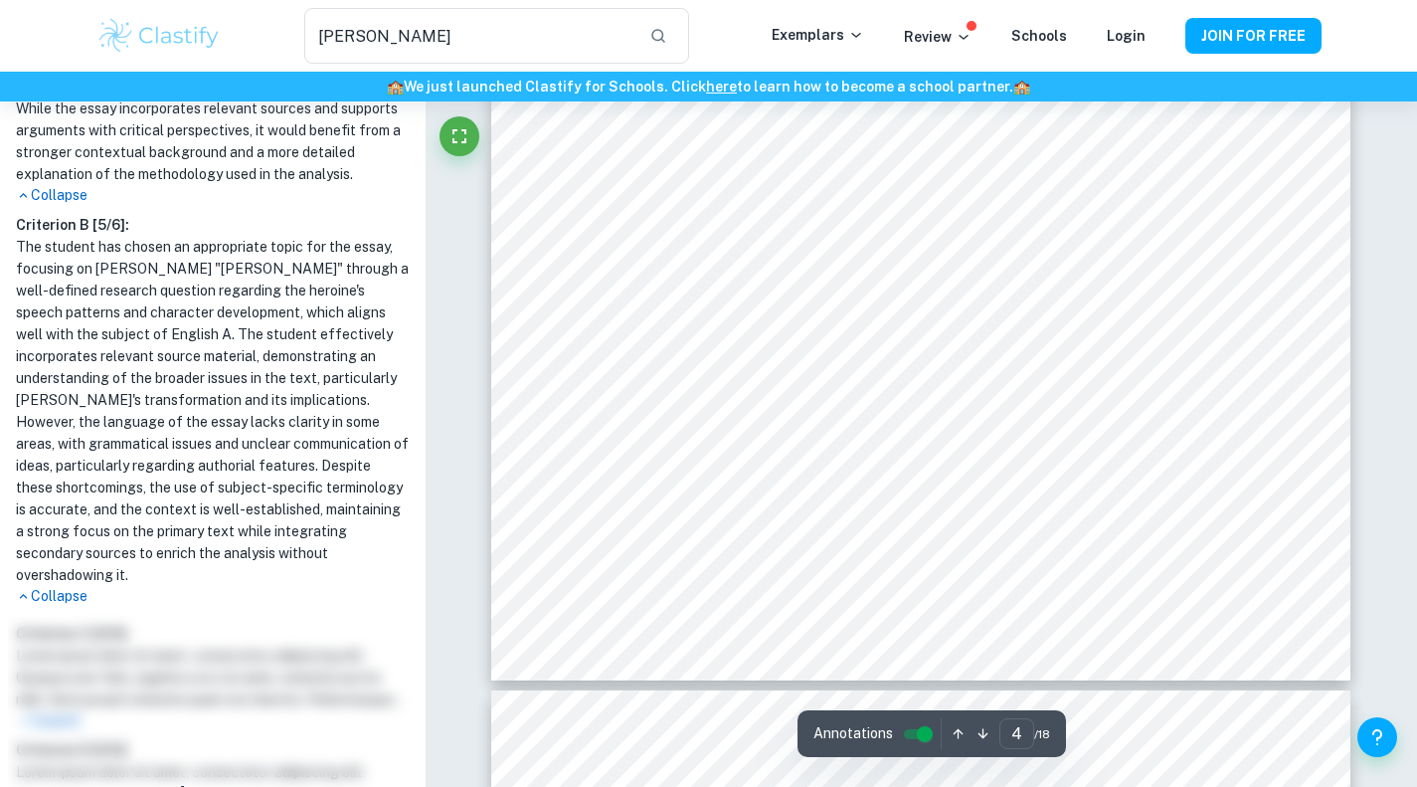
scroll to position [4233, 0]
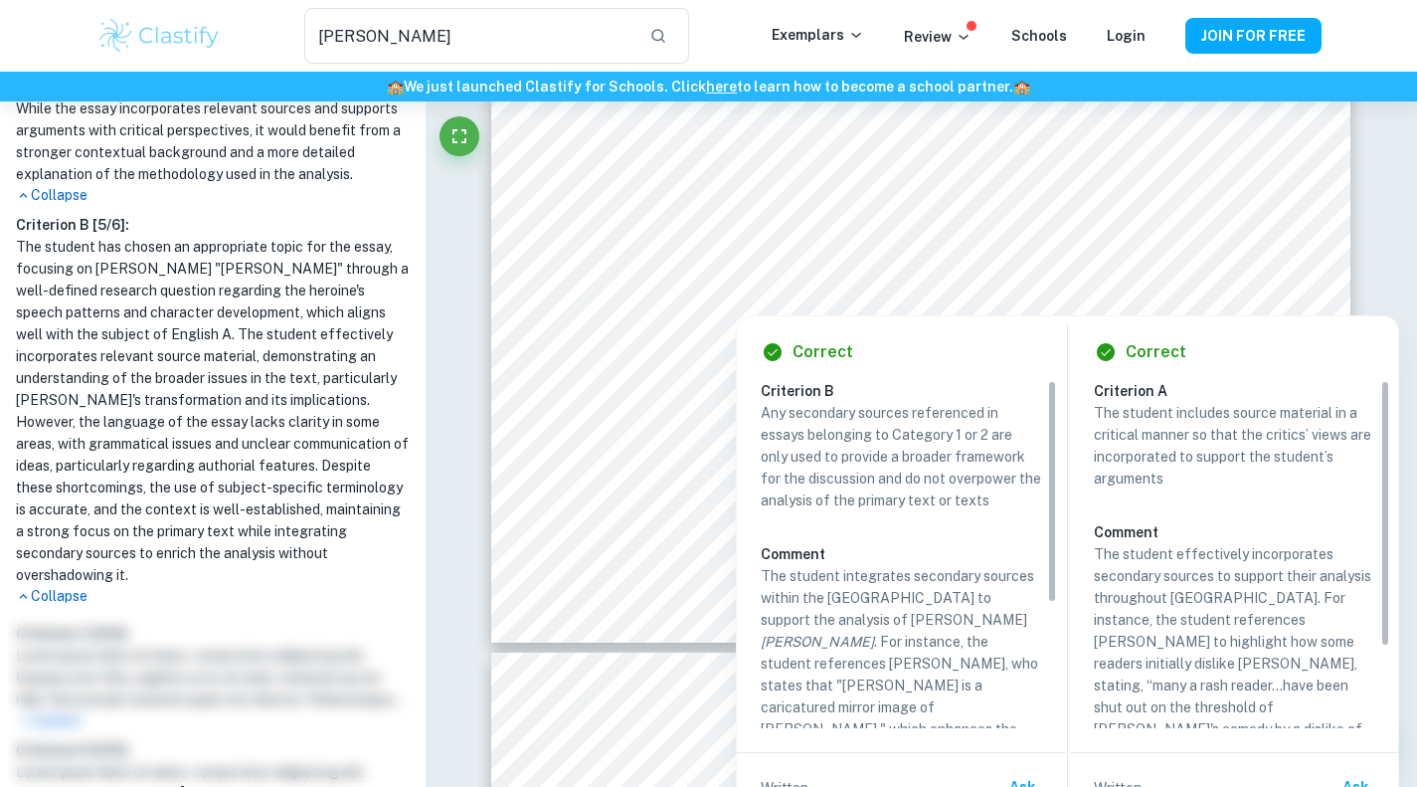
click at [1133, 300] on div at bounding box center [879, 290] width 573 height 39
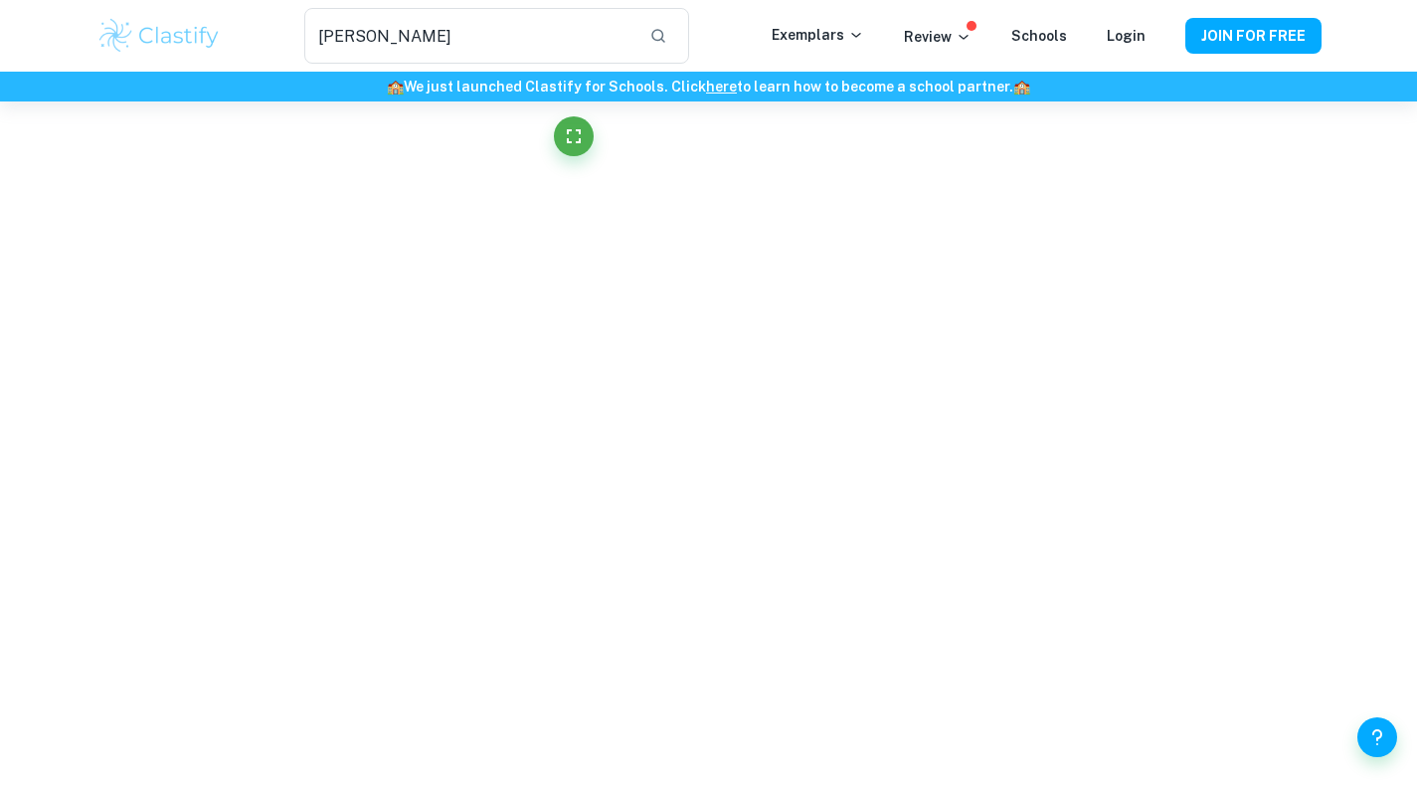
scroll to position [7188, 0]
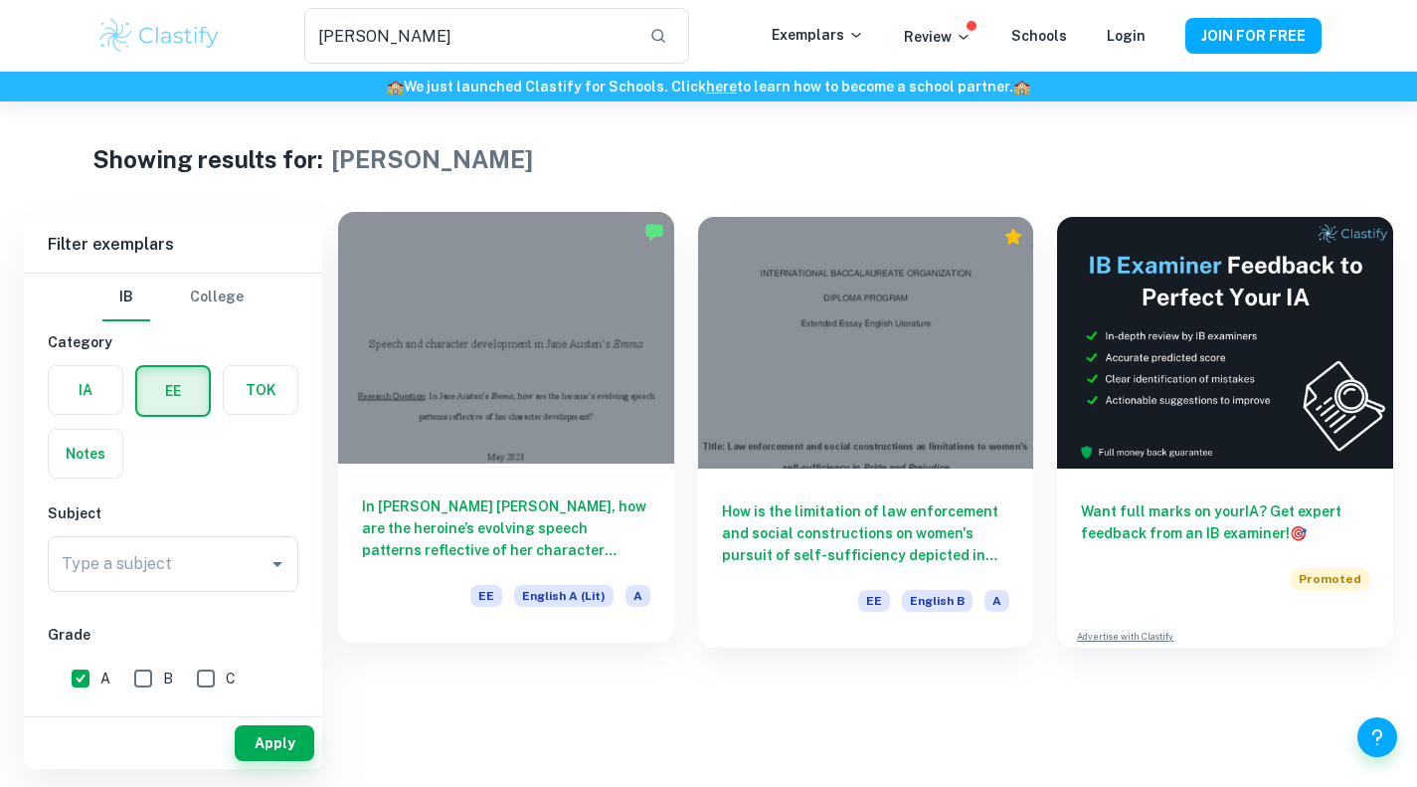
click at [527, 391] on div at bounding box center [506, 338] width 336 height 252
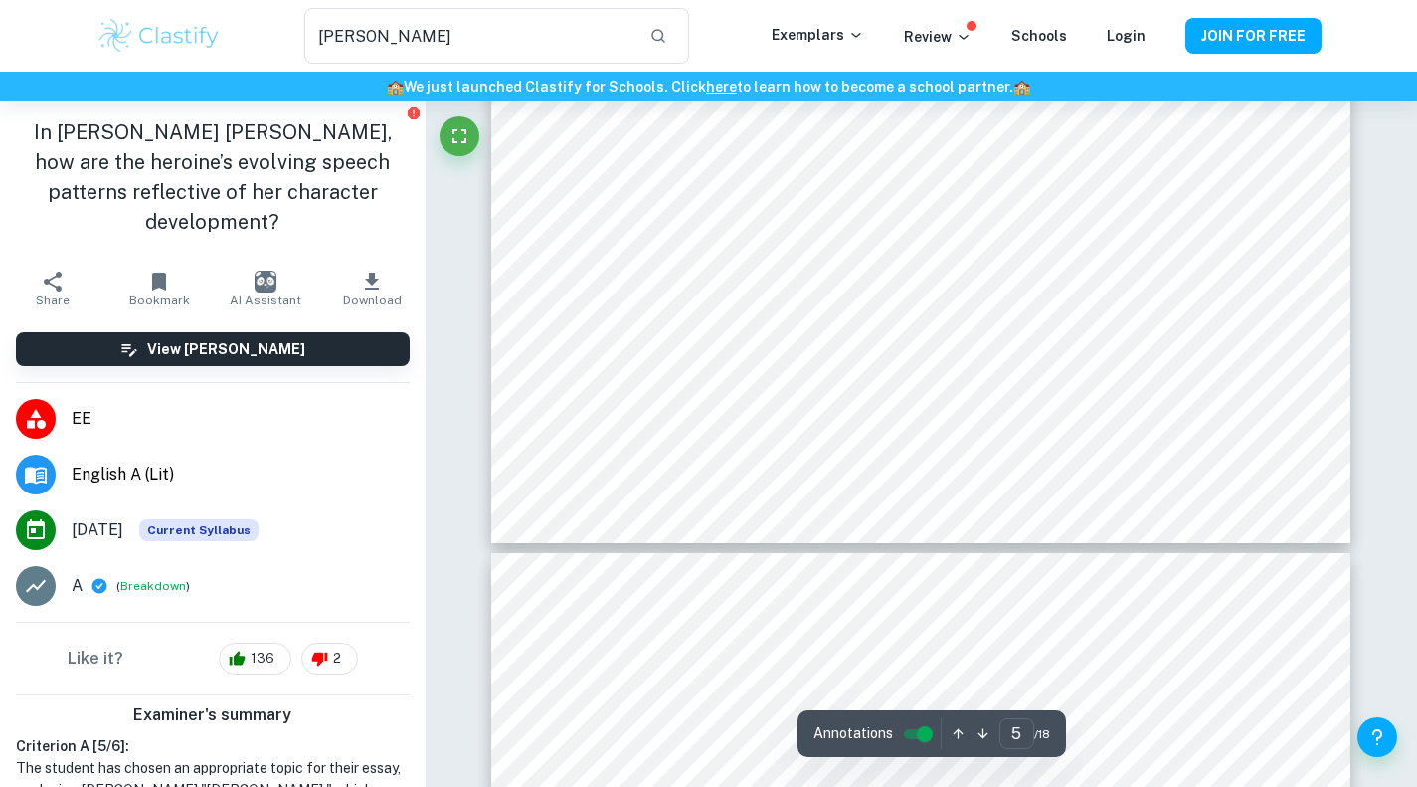
scroll to position [5459, 0]
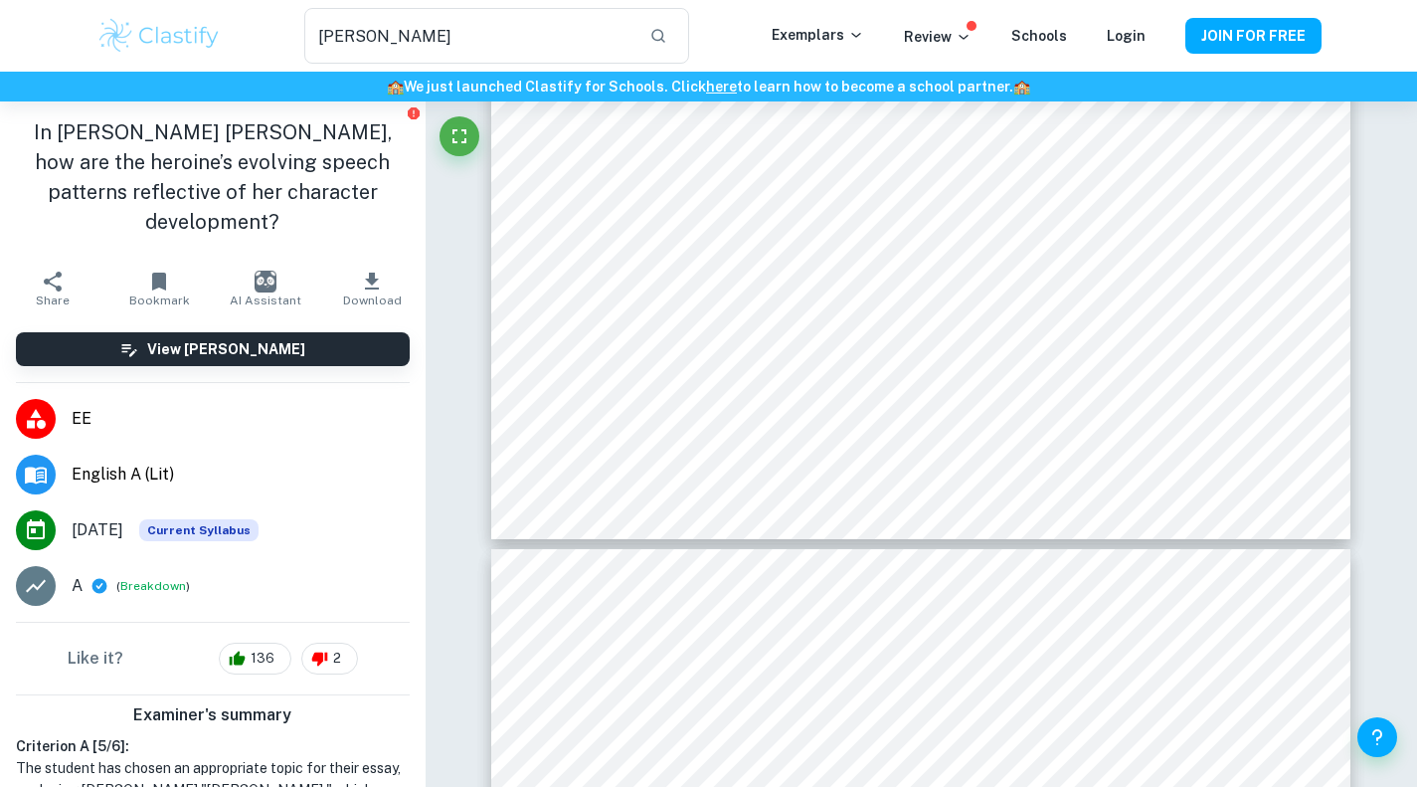
type input "6"
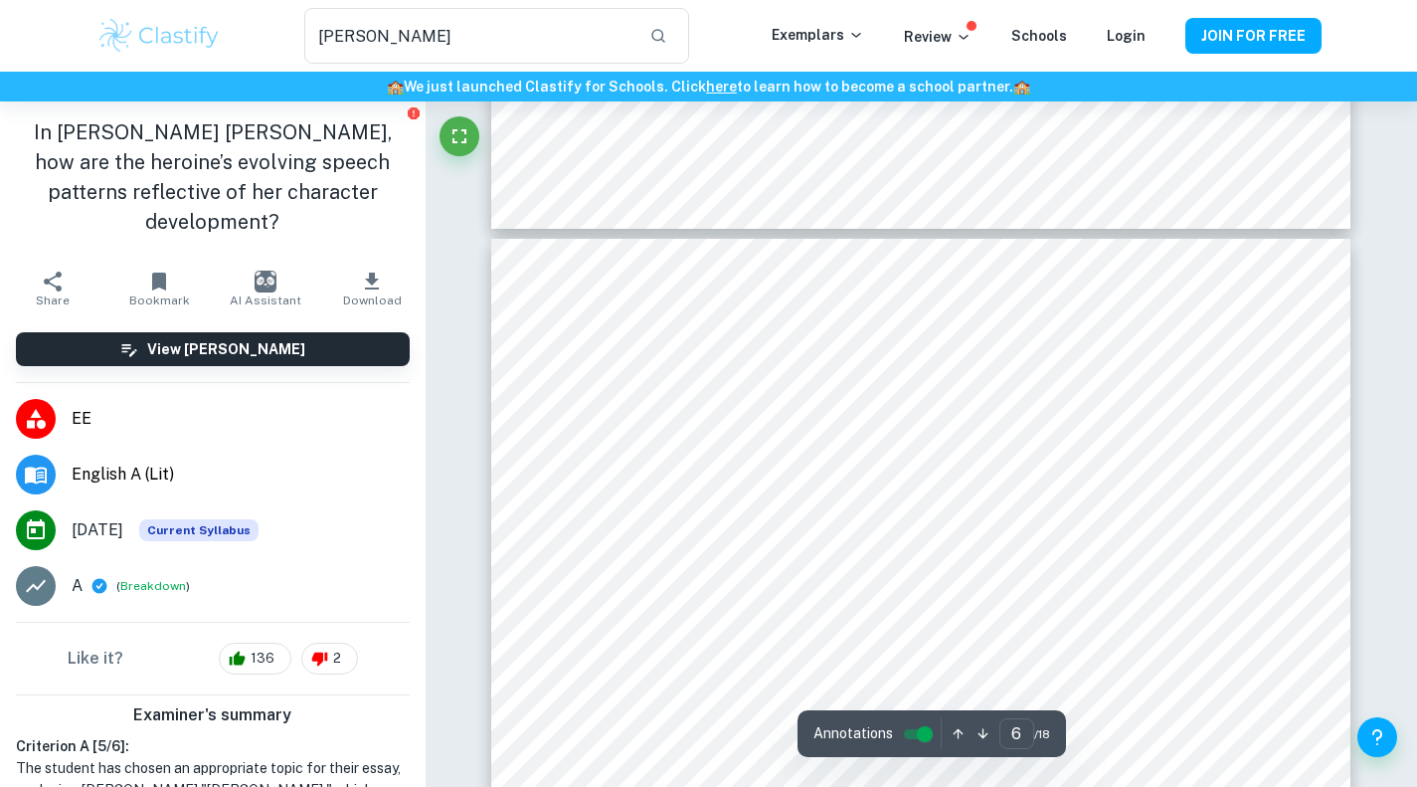
scroll to position [6015, 0]
